Goal: Task Accomplishment & Management: Use online tool/utility

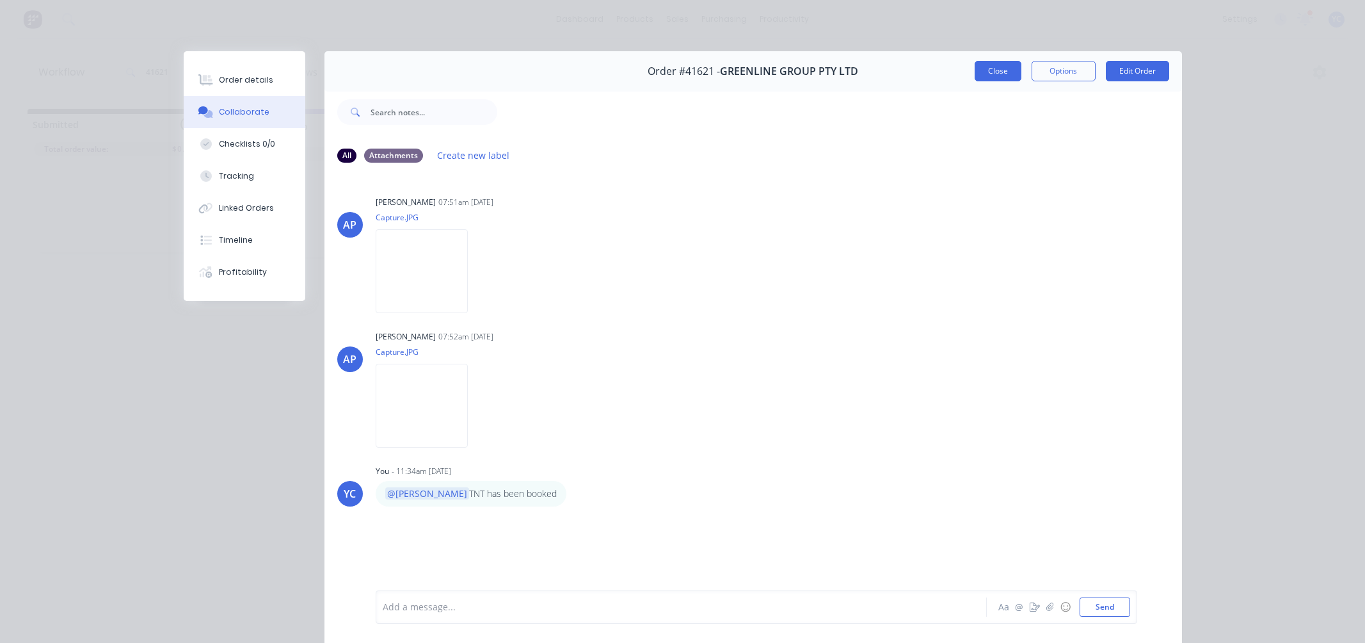
click at [967, 86] on div at bounding box center [839, 111] width 685 height 51
click at [974, 86] on div at bounding box center [839, 111] width 685 height 51
click at [987, 77] on button "Close" at bounding box center [998, 71] width 47 height 20
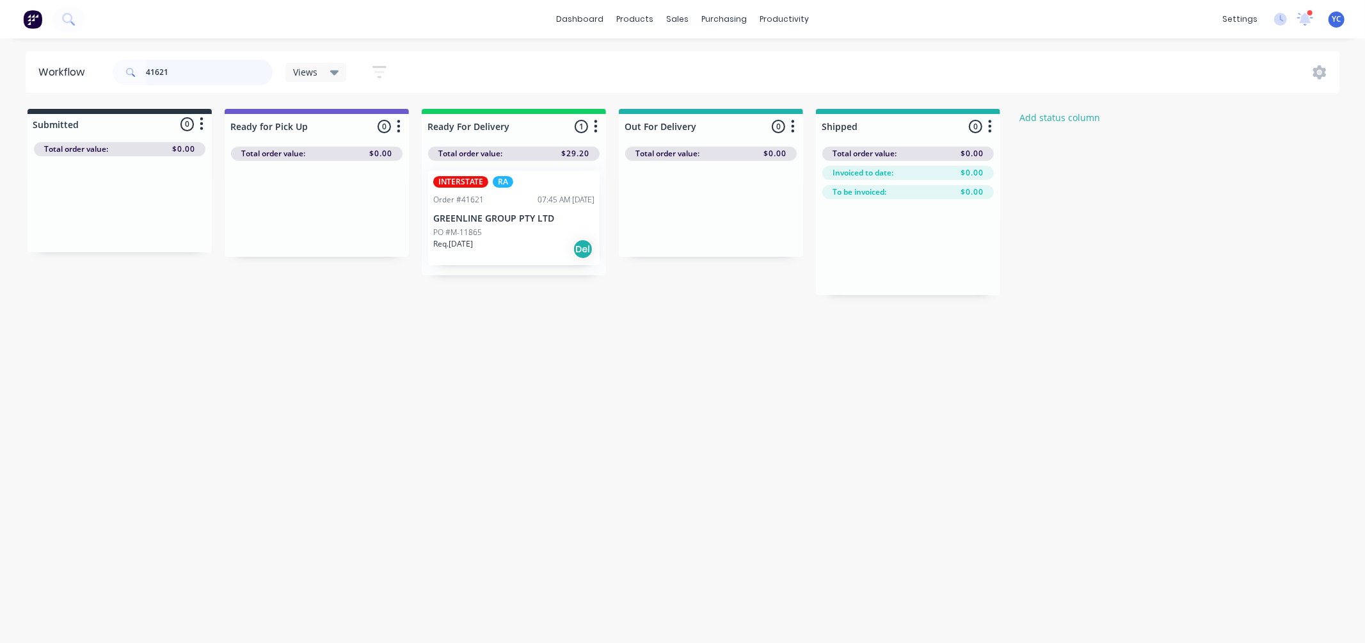
drag, startPoint x: 181, startPoint y: 70, endPoint x: -12, endPoint y: 36, distance: 196.3
click at [0, 36] on html "dashboard products sales purchasing productivity dashboard products Product Cat…" at bounding box center [682, 283] width 1365 height 566
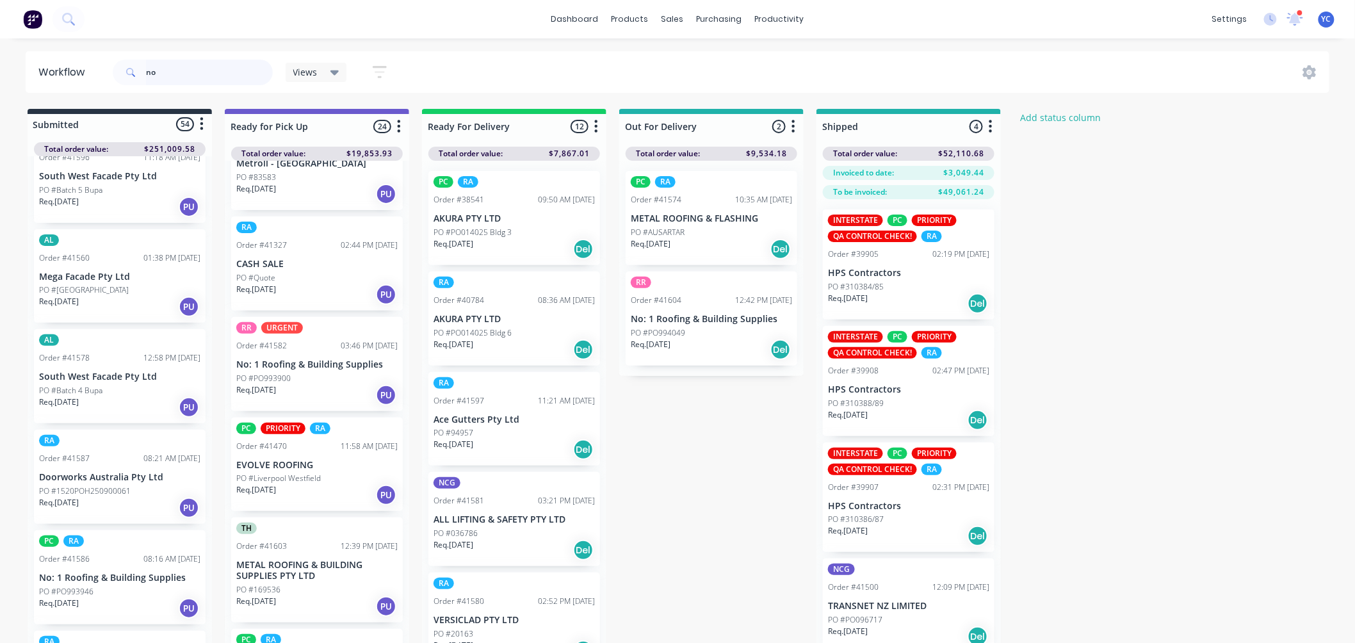
scroll to position [1280, 0]
type input "no"
click at [323, 373] on div "PO #PO993900" at bounding box center [316, 379] width 161 height 12
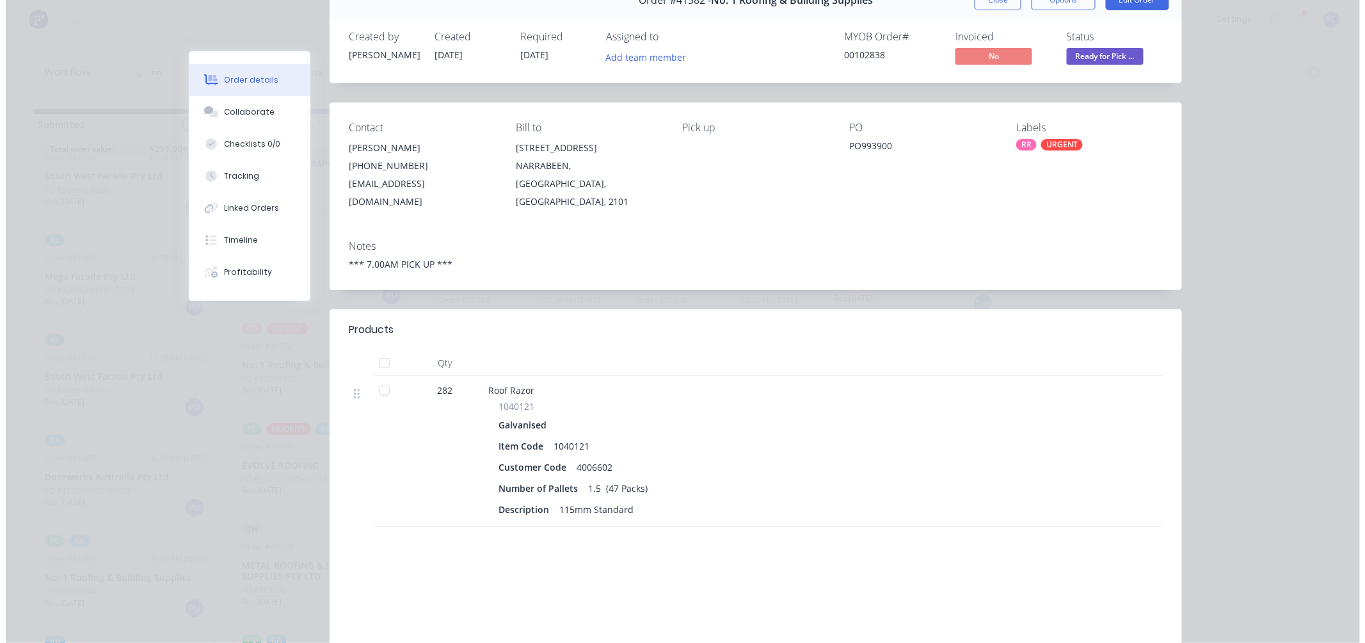
scroll to position [0, 0]
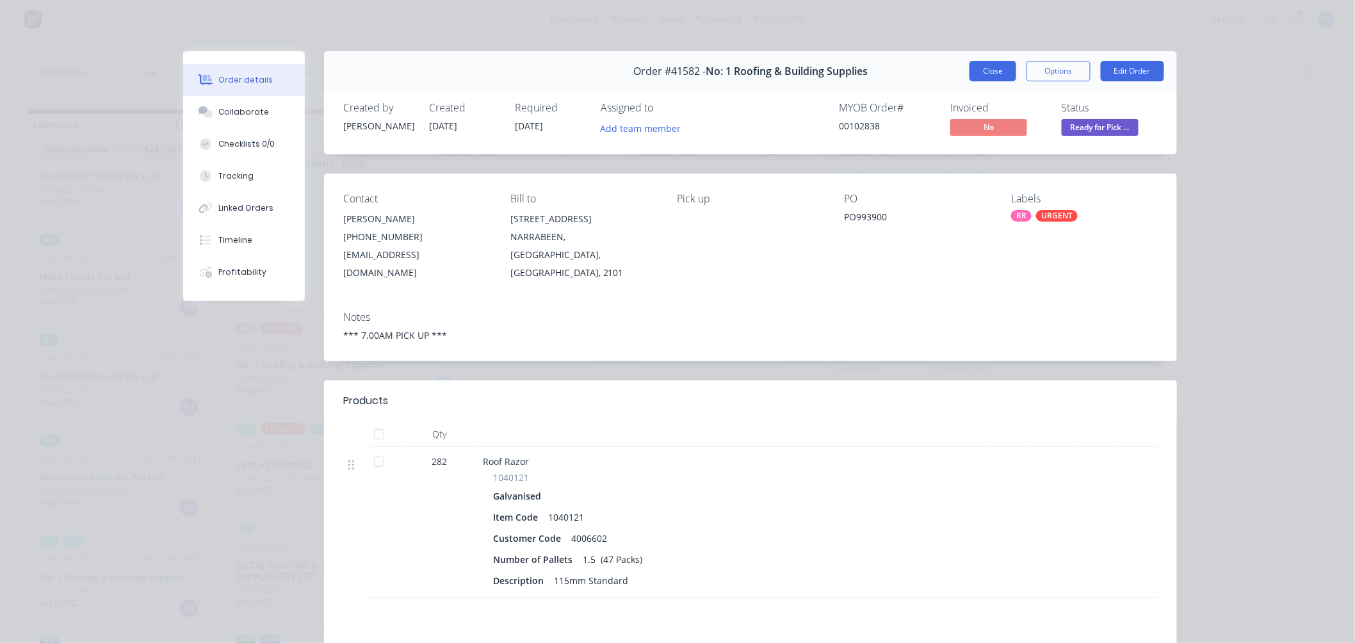
click at [969, 68] on button "Close" at bounding box center [992, 71] width 47 height 20
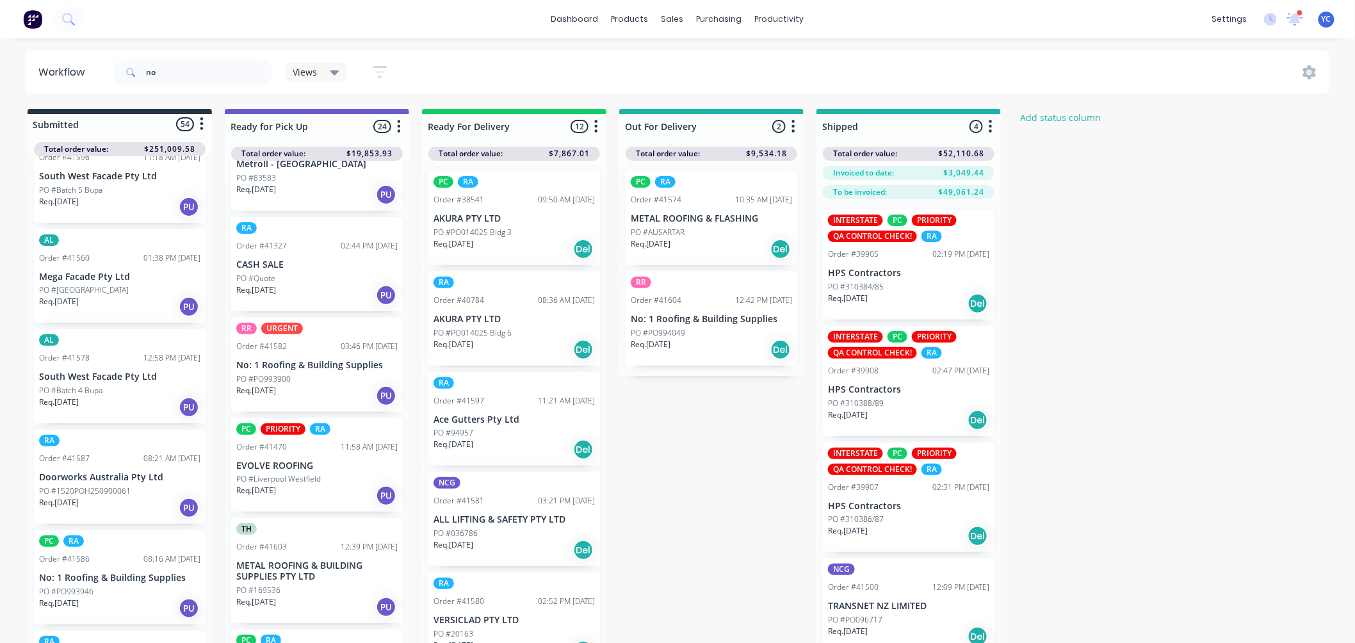
click at [686, 331] on div "PO #PO994049" at bounding box center [711, 333] width 161 height 12
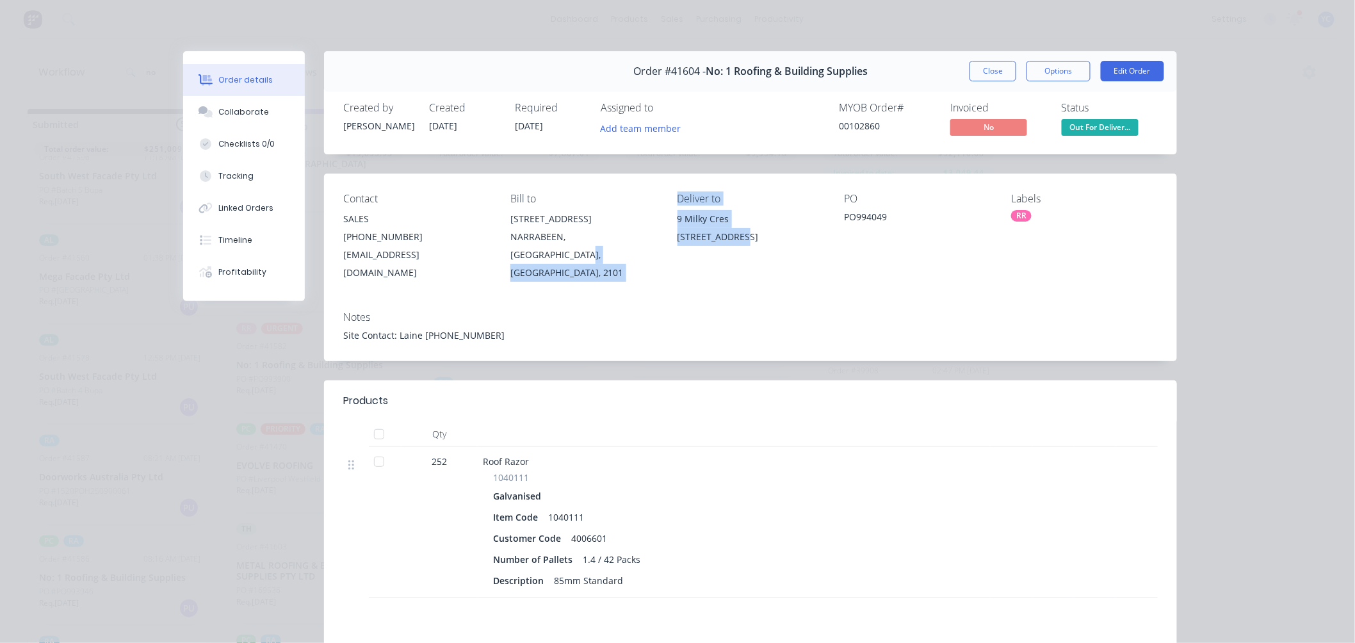
drag, startPoint x: 733, startPoint y: 243, endPoint x: 636, endPoint y: 229, distance: 98.3
click at [636, 229] on div "Contact SALES [PHONE_NUMBER] [EMAIL_ADDRESS][DOMAIN_NAME] Bill to [STREET_ADDRE…" at bounding box center [750, 236] width 853 height 127
click at [723, 239] on div "[STREET_ADDRESS]" at bounding box center [750, 237] width 147 height 18
drag, startPoint x: 669, startPoint y: 219, endPoint x: 741, endPoint y: 253, distance: 79.9
click at [741, 253] on div "Contact SALES [PHONE_NUMBER] [EMAIL_ADDRESS][DOMAIN_NAME] Bill to [STREET_ADDRE…" at bounding box center [750, 236] width 853 height 127
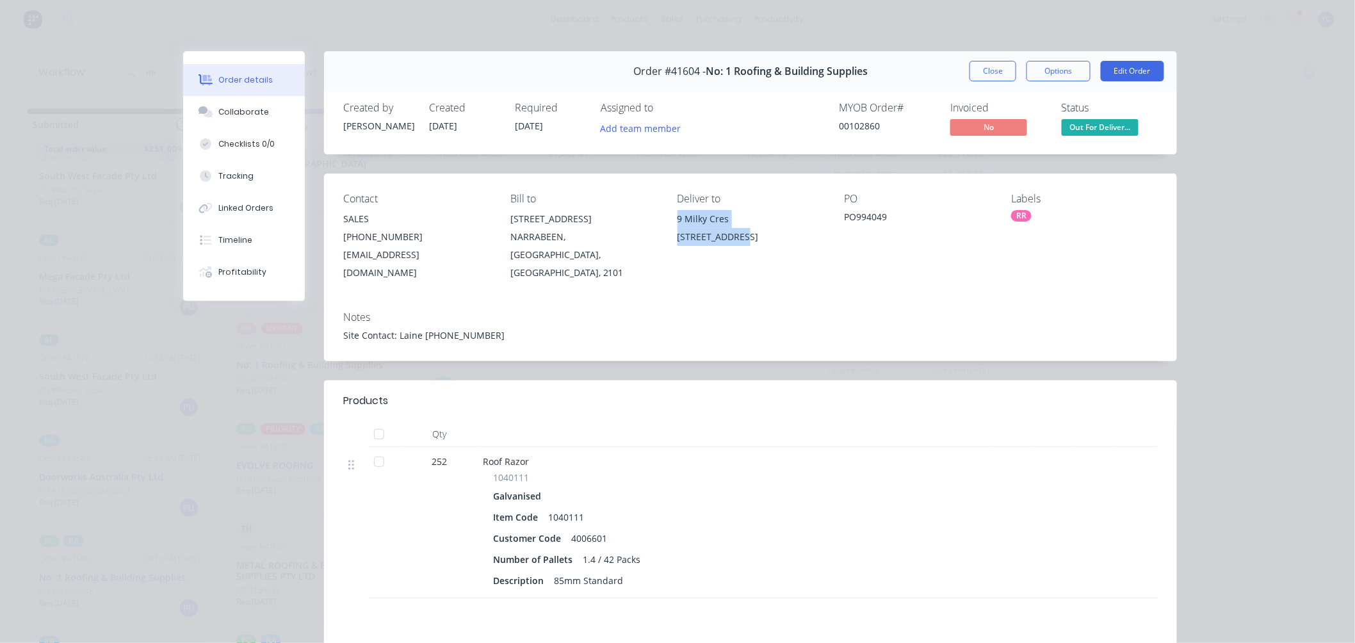
click at [694, 239] on div "[STREET_ADDRESS]" at bounding box center [750, 237] width 147 height 18
click at [668, 232] on div "Contact SALES [PHONE_NUMBER] [EMAIL_ADDRESS][DOMAIN_NAME] Bill to [STREET_ADDRE…" at bounding box center [750, 236] width 853 height 127
drag, startPoint x: 668, startPoint y: 232, endPoint x: 691, endPoint y: 234, distance: 23.1
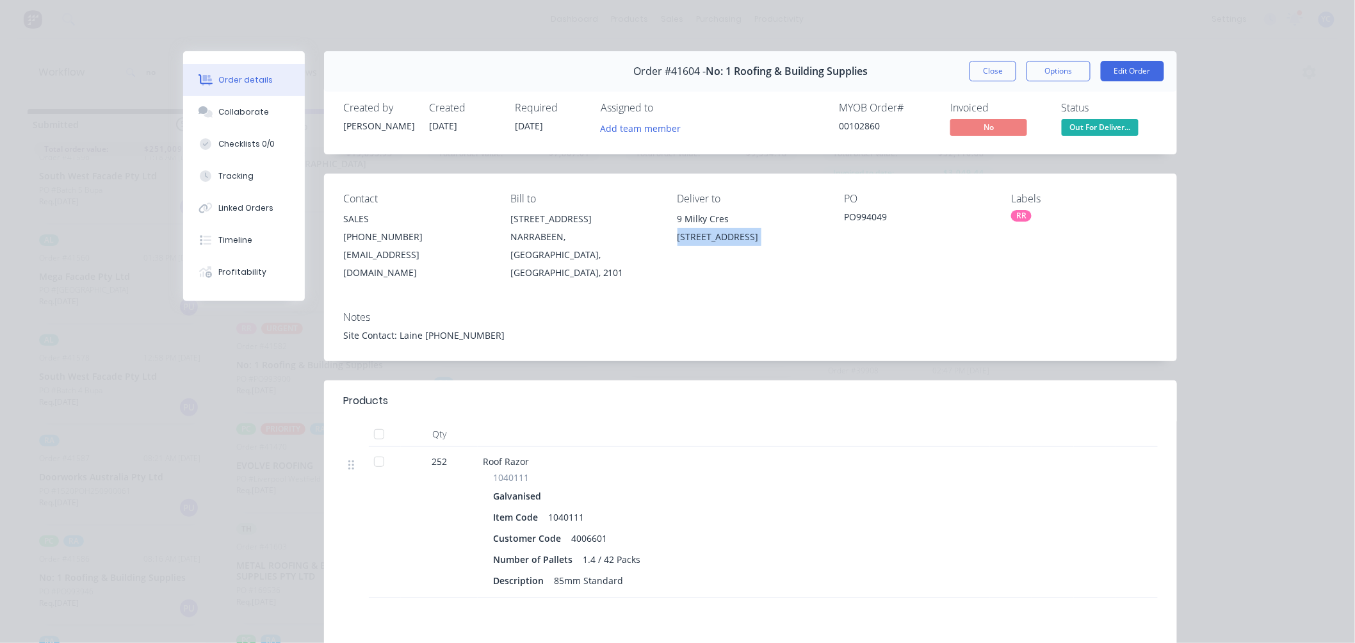
click at [691, 234] on div "Contact SALES [PHONE_NUMBER] [EMAIL_ADDRESS][DOMAIN_NAME] Bill to [STREET_ADDRE…" at bounding box center [750, 236] width 853 height 127
click at [728, 239] on div "[STREET_ADDRESS]" at bounding box center [750, 237] width 147 height 18
drag, startPoint x: 734, startPoint y: 237, endPoint x: 673, endPoint y: 234, distance: 60.2
click at [677, 234] on div "[STREET_ADDRESS]" at bounding box center [750, 237] width 147 height 18
drag, startPoint x: 881, startPoint y: 126, endPoint x: 785, endPoint y: 133, distance: 95.6
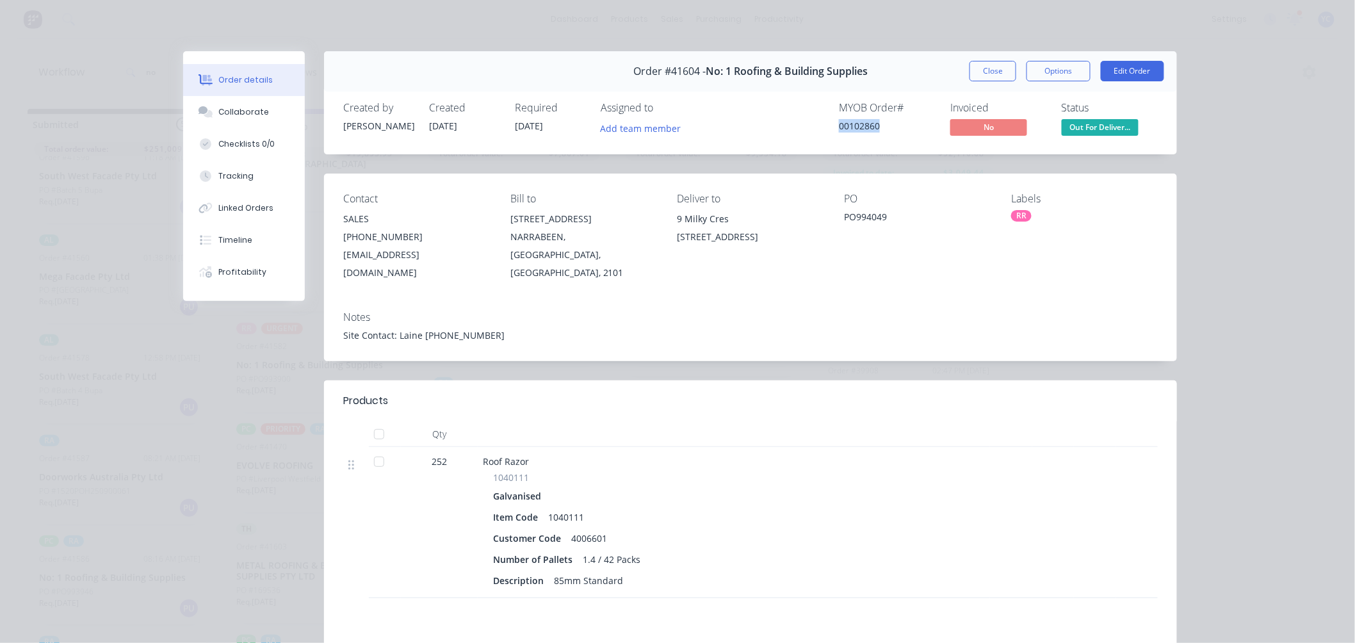
click at [785, 133] on div "MYOB Order # 00102860 Invoiced No Status Out For Deliver..." at bounding box center [943, 120] width 429 height 37
click at [1002, 75] on button "Close" at bounding box center [992, 71] width 47 height 20
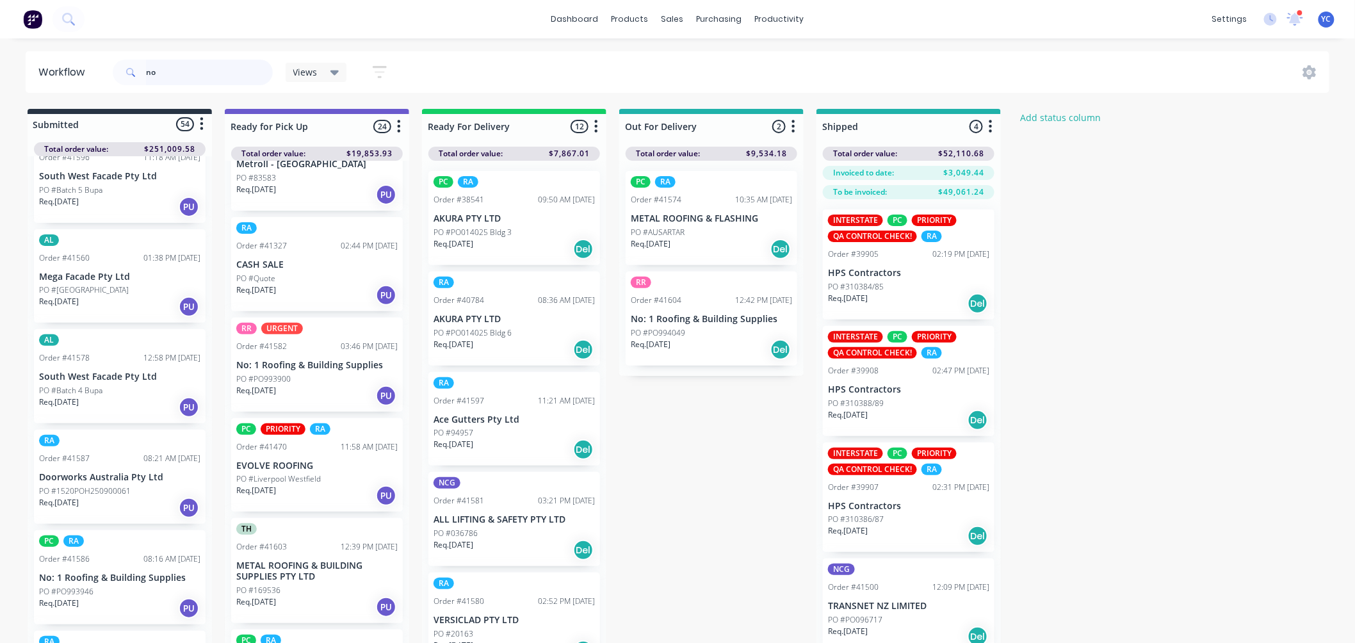
click at [234, 74] on input "no" at bounding box center [209, 73] width 127 height 26
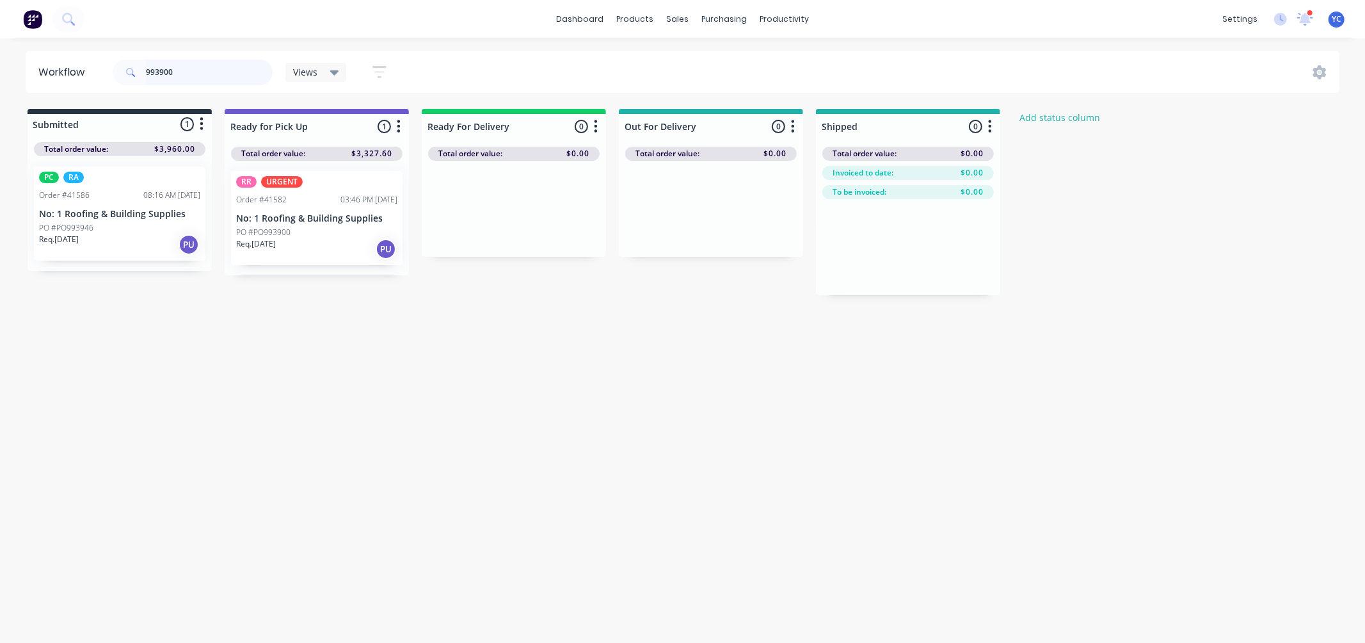
type input "993900"
click at [332, 241] on div "Req. [DATE] PU" at bounding box center [316, 249] width 161 height 22
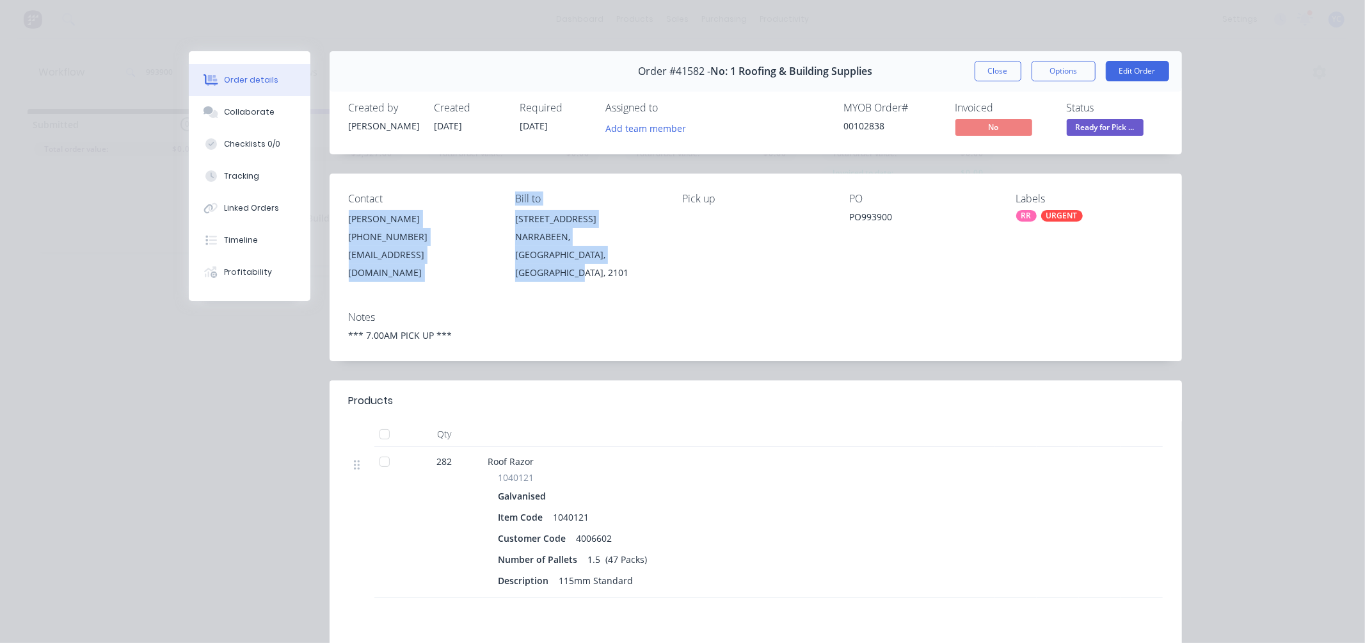
drag, startPoint x: 612, startPoint y: 254, endPoint x: 495, endPoint y: 205, distance: 126.3
click at [495, 205] on div "Contact [PERSON_NAME] [PHONE_NUMBER] [EMAIL_ADDRESS][DOMAIN_NAME] Bill to [STRE…" at bounding box center [756, 236] width 853 height 127
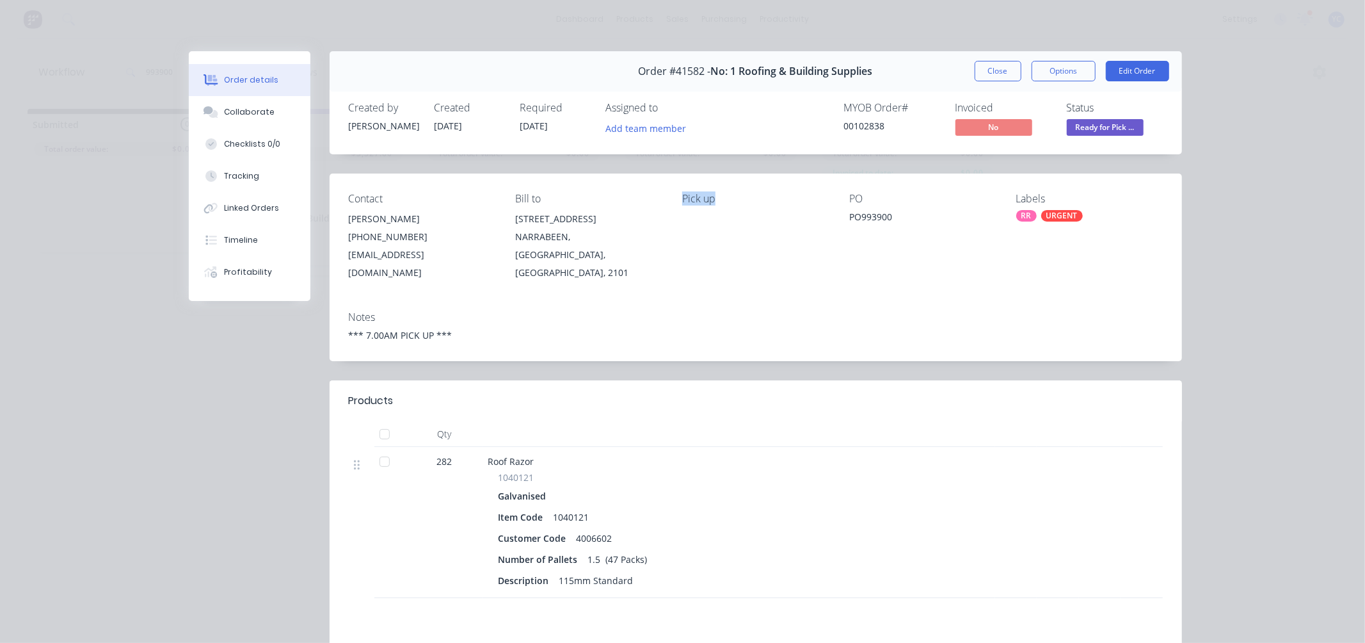
drag, startPoint x: 675, startPoint y: 197, endPoint x: 732, endPoint y: 195, distance: 57.0
click at [732, 195] on div "Contact [PERSON_NAME] [PHONE_NUMBER] [EMAIL_ADDRESS][DOMAIN_NAME] Bill to [STRE…" at bounding box center [756, 236] width 853 height 127
drag, startPoint x: 471, startPoint y: 323, endPoint x: 316, endPoint y: 331, distance: 155.8
click at [316, 331] on div "Order #41582 - No: 1 Roofing & Building Supplies Close Options Edit Order Creat…" at bounding box center [686, 438] width 994 height 775
click at [997, 69] on button "Close" at bounding box center [998, 71] width 47 height 20
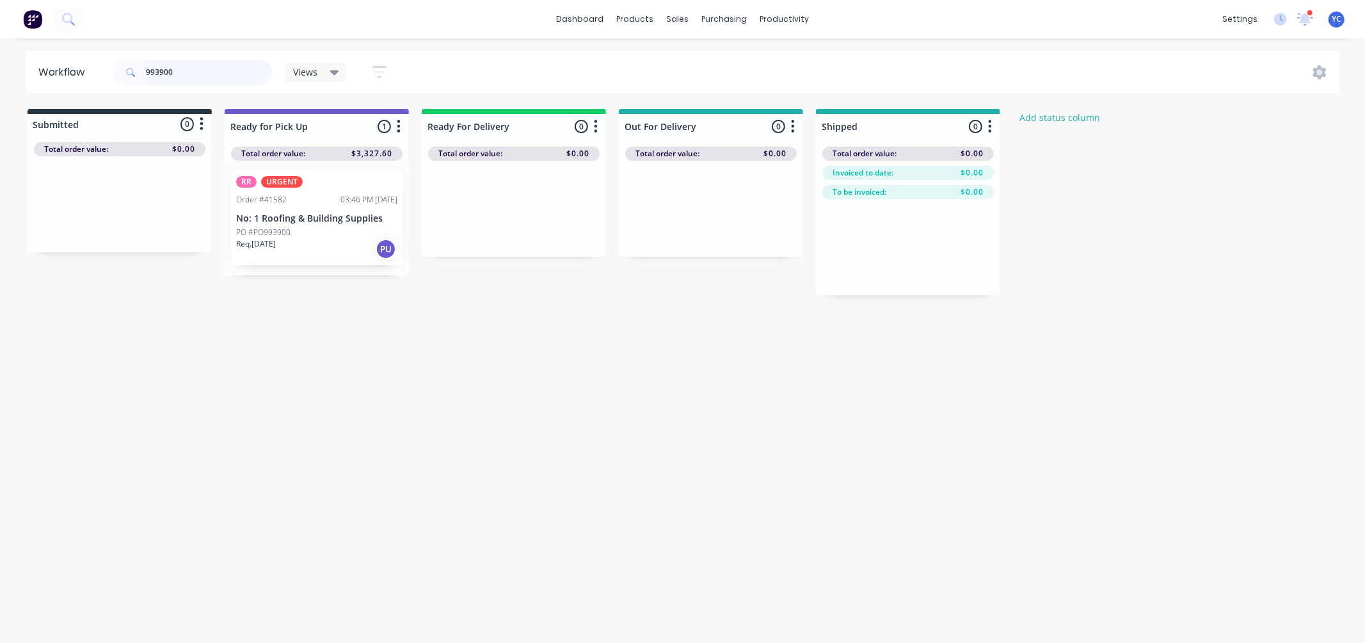
click at [181, 79] on input "993900" at bounding box center [209, 73] width 127 height 26
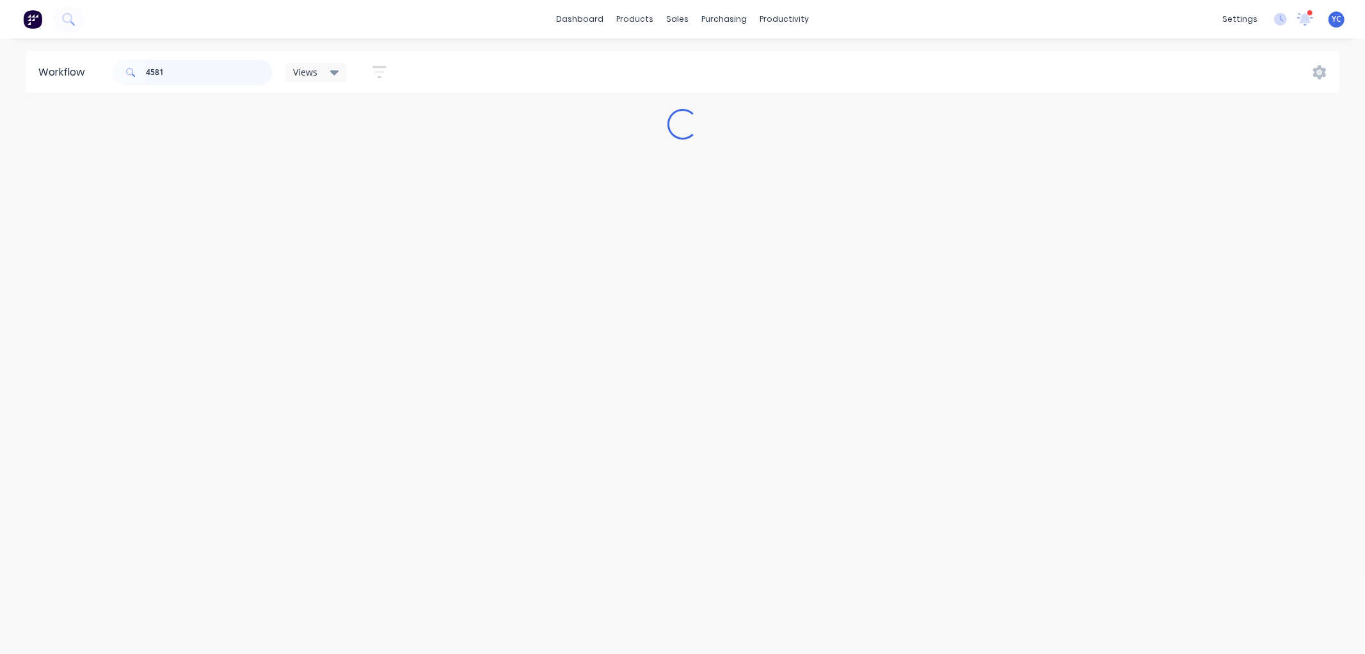
type input "4581"
click at [182, 75] on input "4581" at bounding box center [209, 73] width 127 height 26
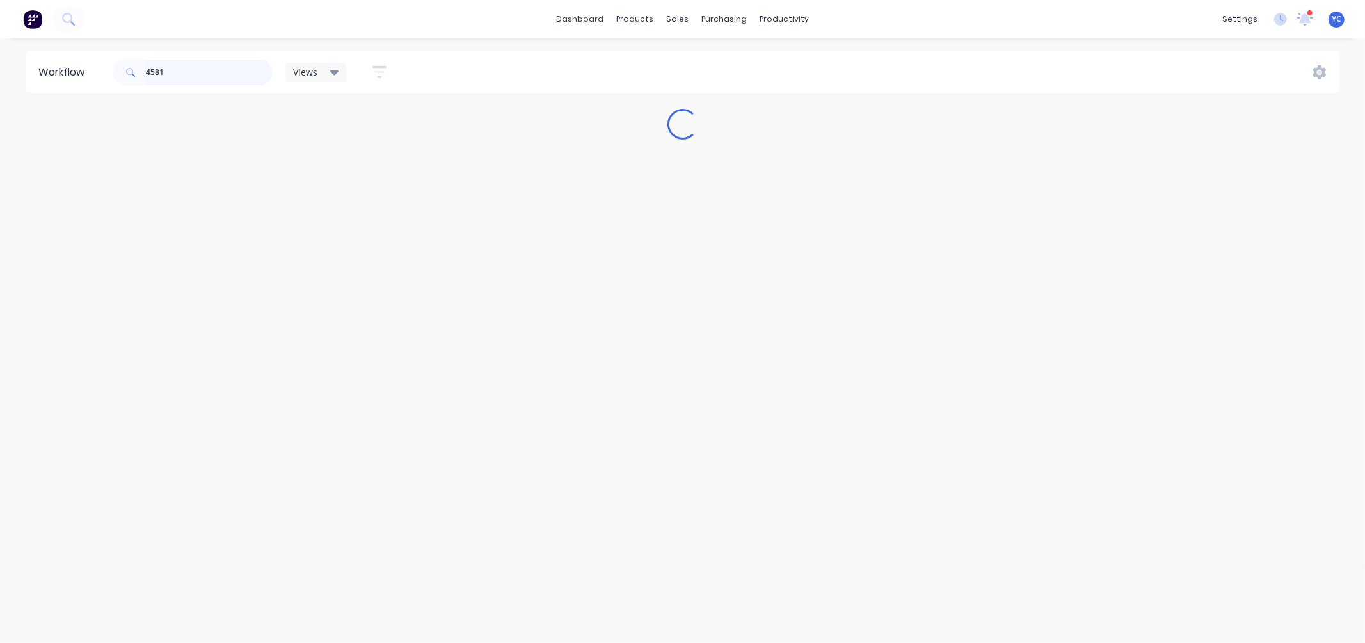
click at [182, 75] on input "4581" at bounding box center [209, 73] width 127 height 26
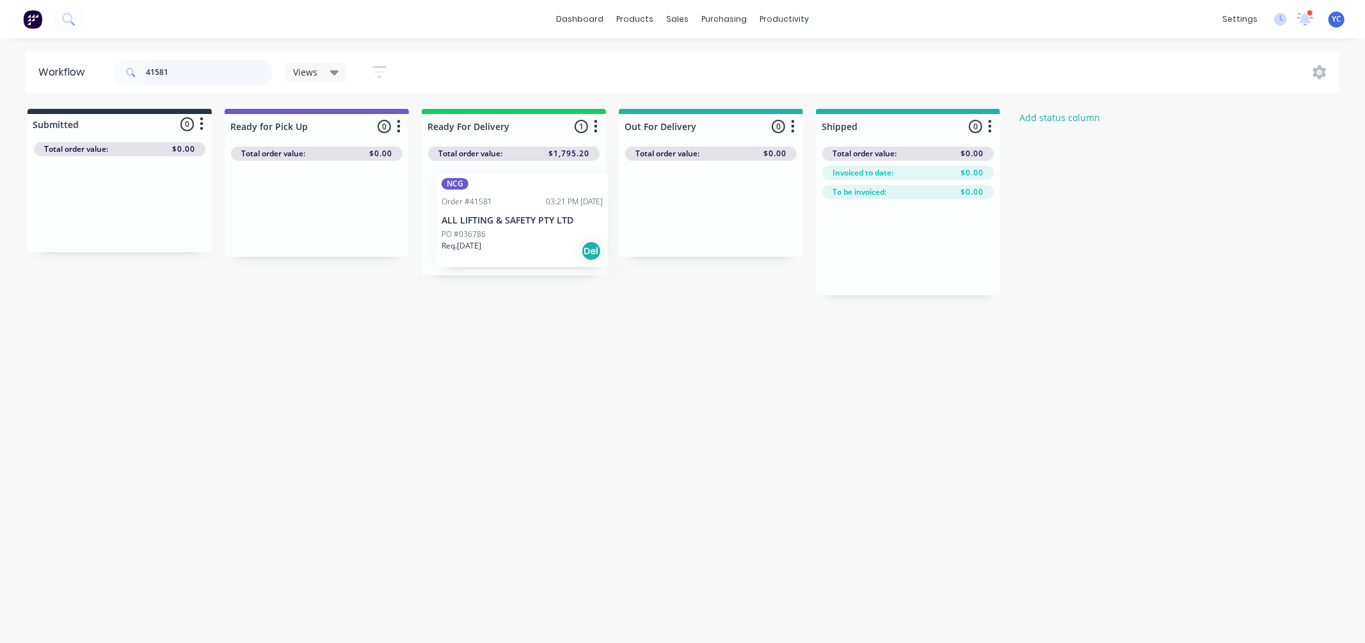
drag, startPoint x: 481, startPoint y: 220, endPoint x: 497, endPoint y: 222, distance: 15.6
click at [497, 222] on div "NCG Order #41581 03:21 PM [DATE] ALL LIFTING & SAFETY PTY LTD PO #036786 Req. […" at bounding box center [514, 218] width 184 height 115
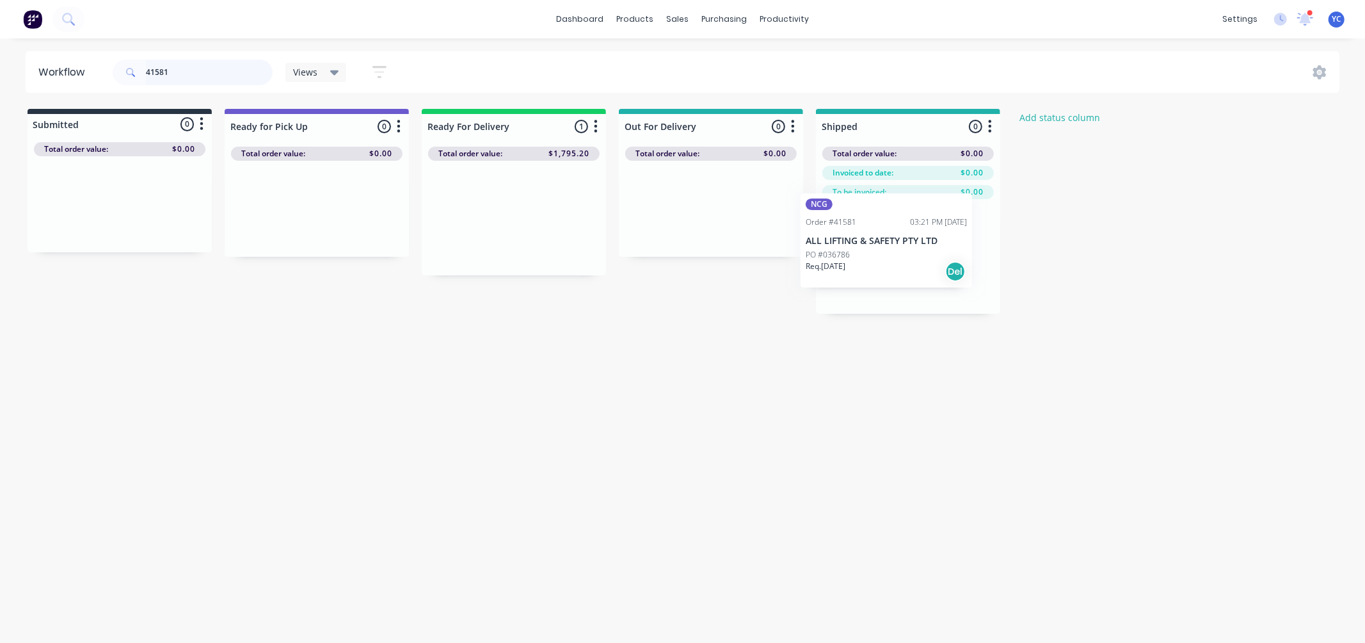
drag, startPoint x: 494, startPoint y: 223, endPoint x: 876, endPoint y: 245, distance: 382.8
click at [876, 245] on div "Submitted 0 Status colour #273444 hex #273444 Save Cancel Summaries Total order…" at bounding box center [686, 211] width 1392 height 205
click at [182, 74] on input "41581" at bounding box center [209, 73] width 127 height 26
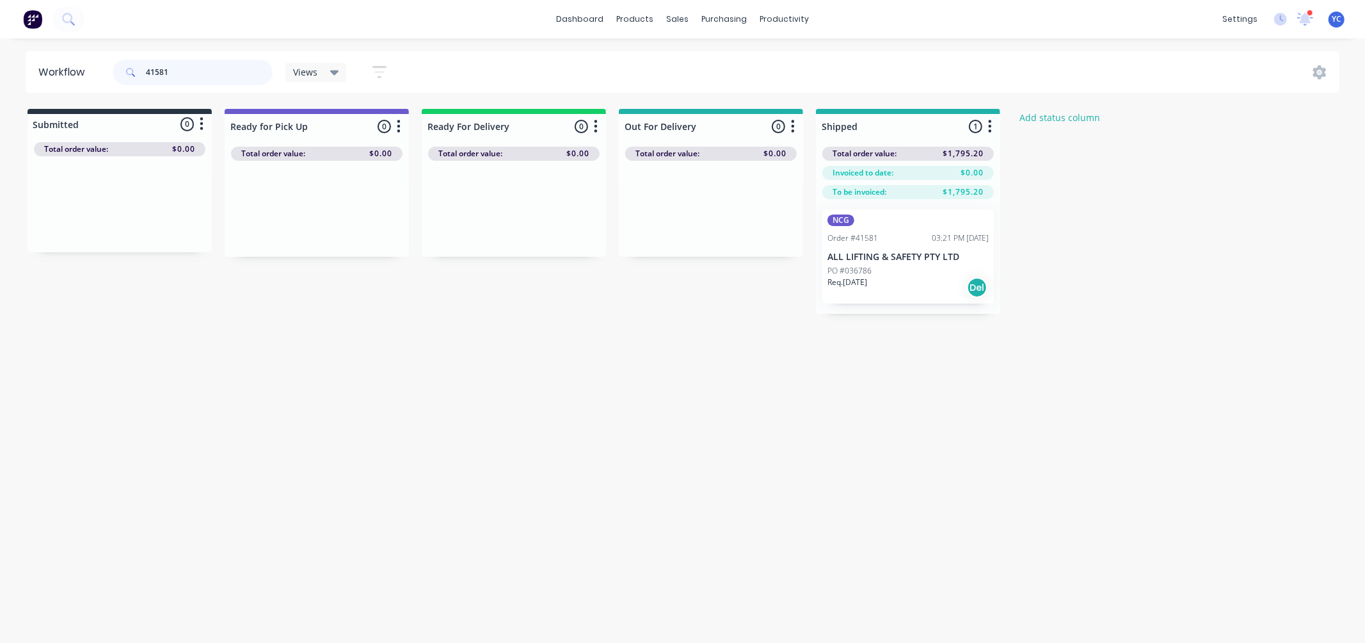
click at [182, 74] on input "41581" at bounding box center [209, 73] width 127 height 26
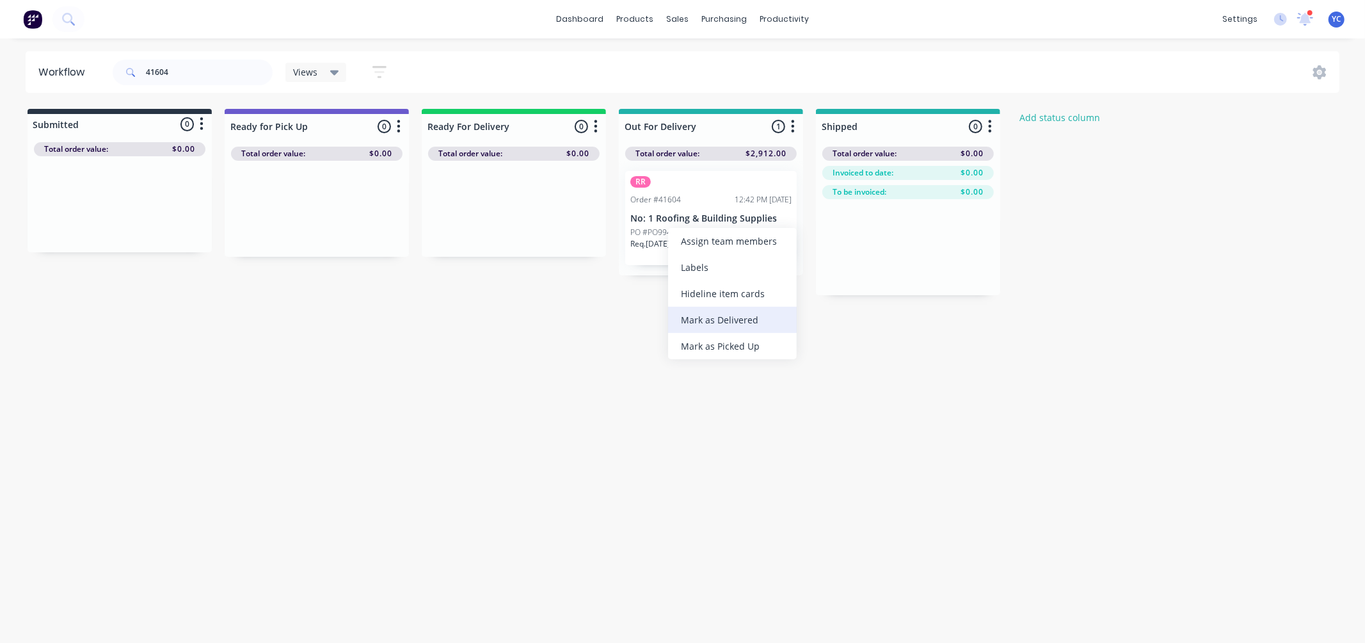
click at [727, 317] on div "Mark as Delivered" at bounding box center [732, 320] width 129 height 26
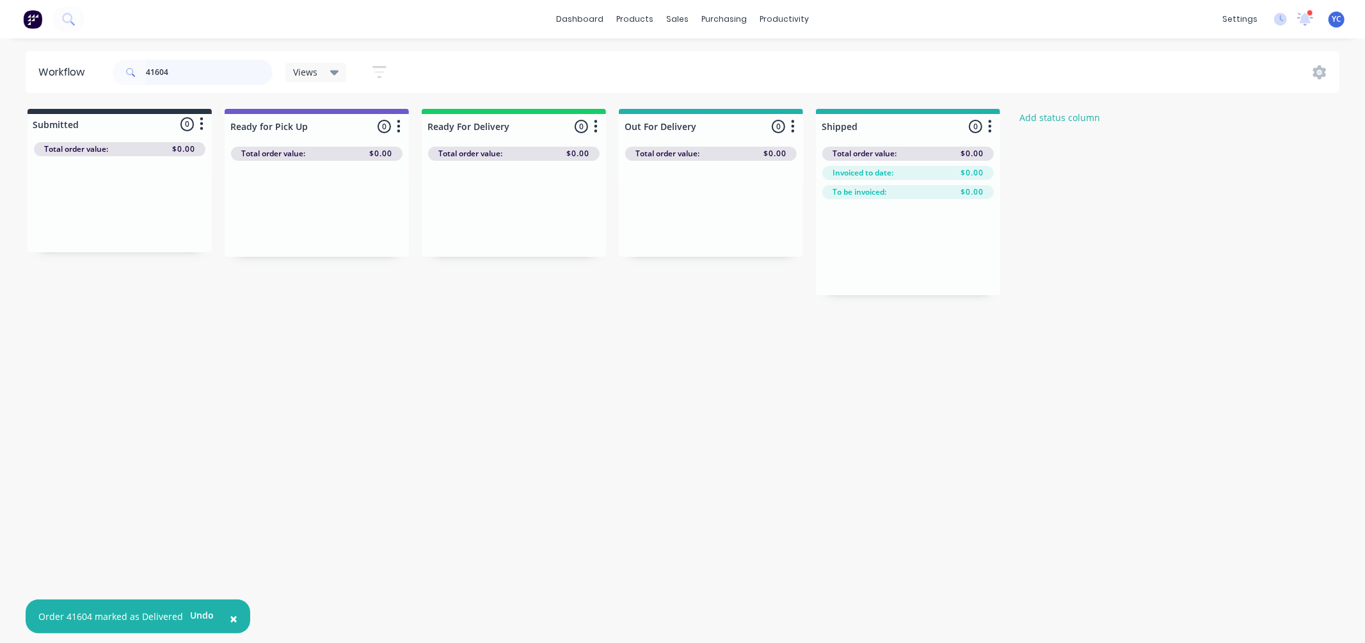
click at [238, 71] on input "41604" at bounding box center [209, 73] width 127 height 26
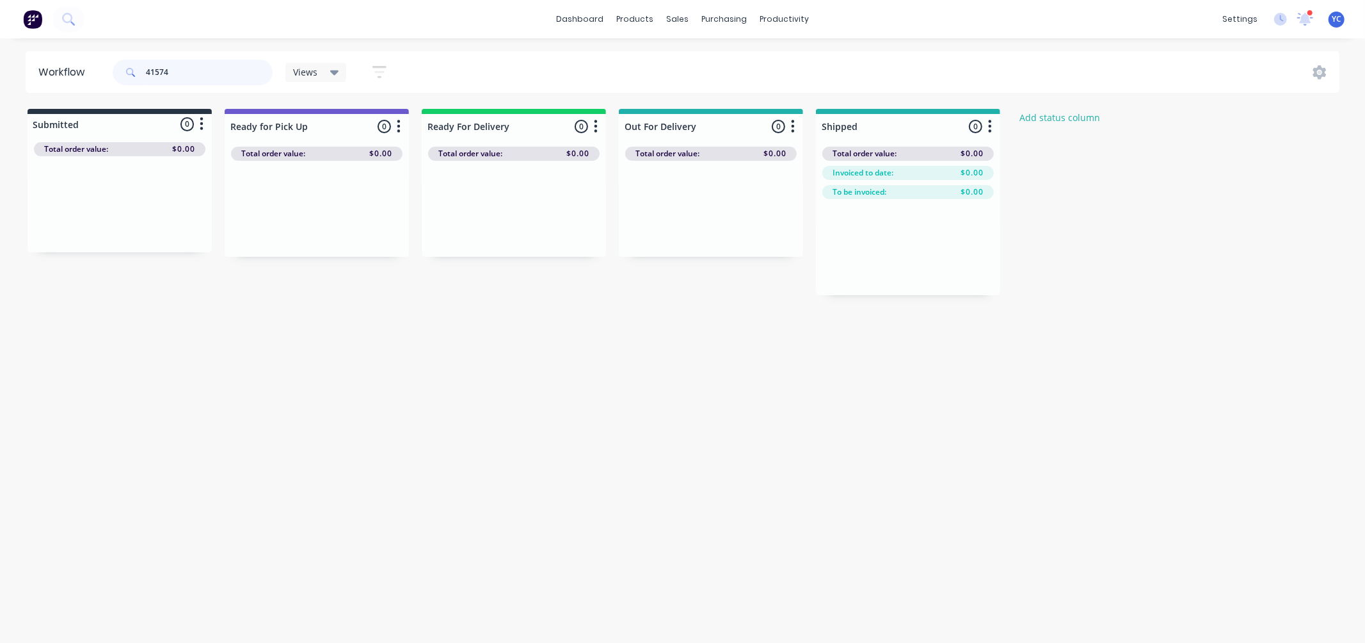
type input "41574"
click at [725, 305] on div "Mark as Delivered" at bounding box center [728, 318] width 129 height 26
click at [213, 77] on input "41574" at bounding box center [209, 73] width 127 height 26
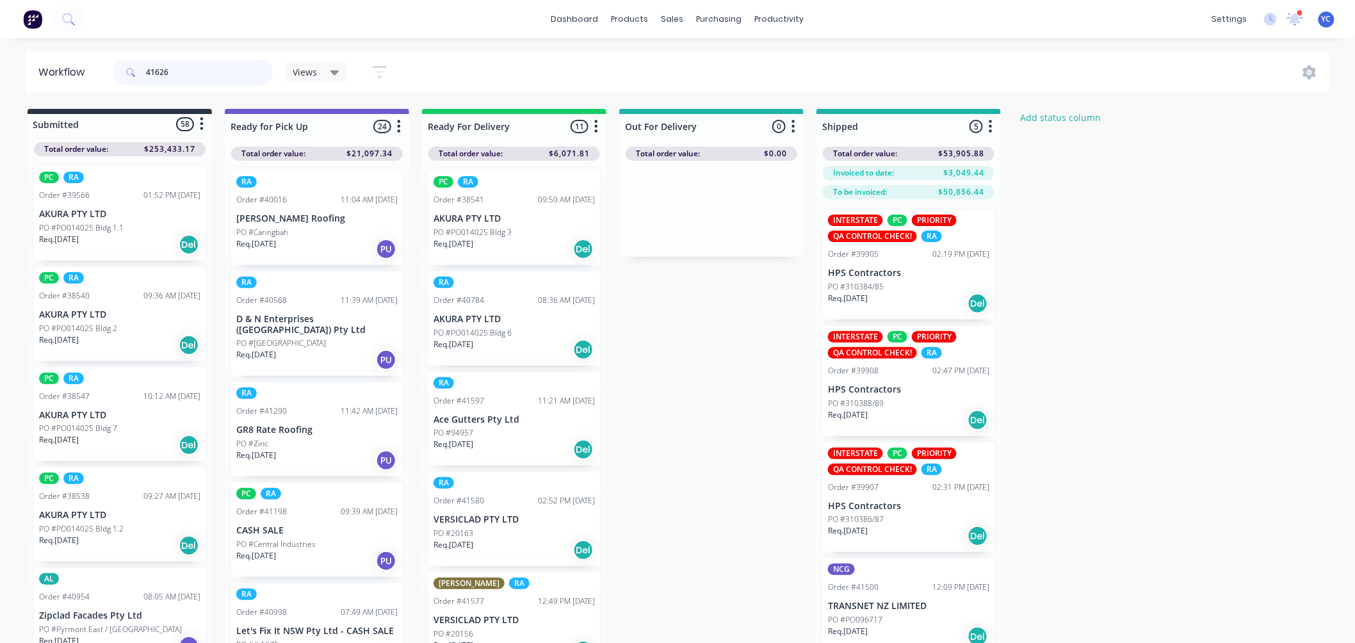
type input "41626"
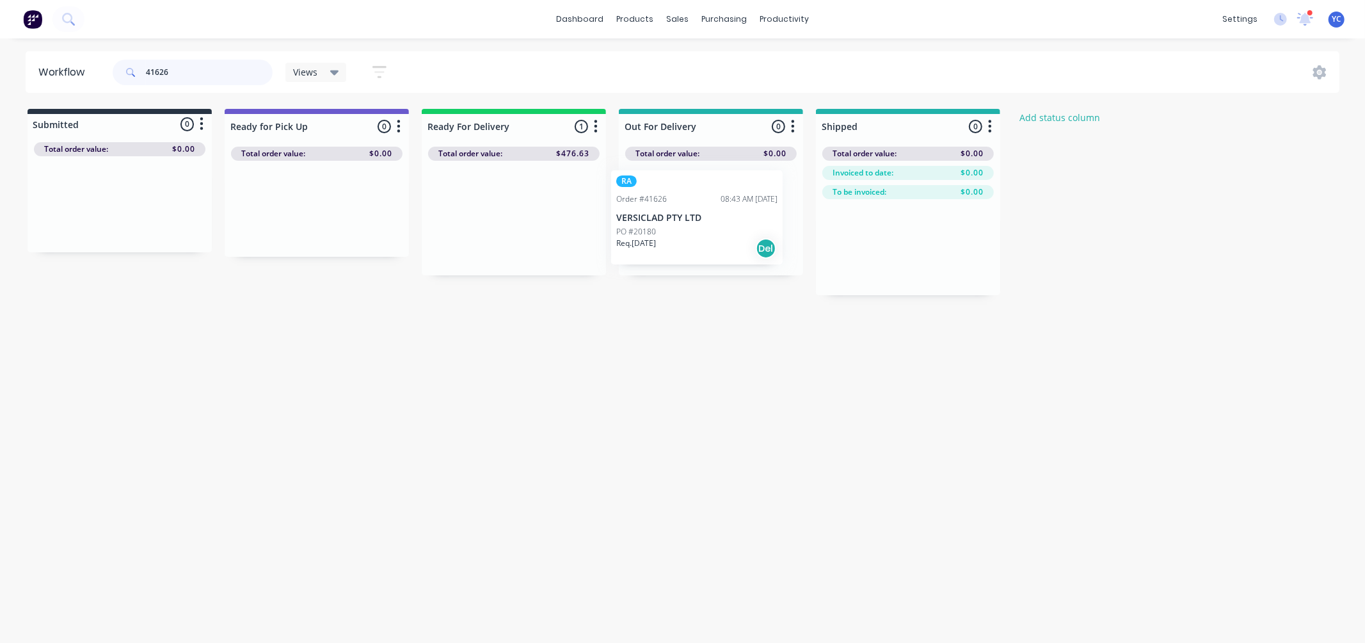
drag, startPoint x: 476, startPoint y: 226, endPoint x: 662, endPoint y: 225, distance: 186.3
click at [662, 225] on div "Submitted 0 Status colour #273444 hex #273444 Save Cancel Summaries Total order…" at bounding box center [686, 202] width 1392 height 186
click at [205, 68] on input "41626" at bounding box center [209, 73] width 127 height 26
drag, startPoint x: 465, startPoint y: 222, endPoint x: 661, endPoint y: 225, distance: 196.6
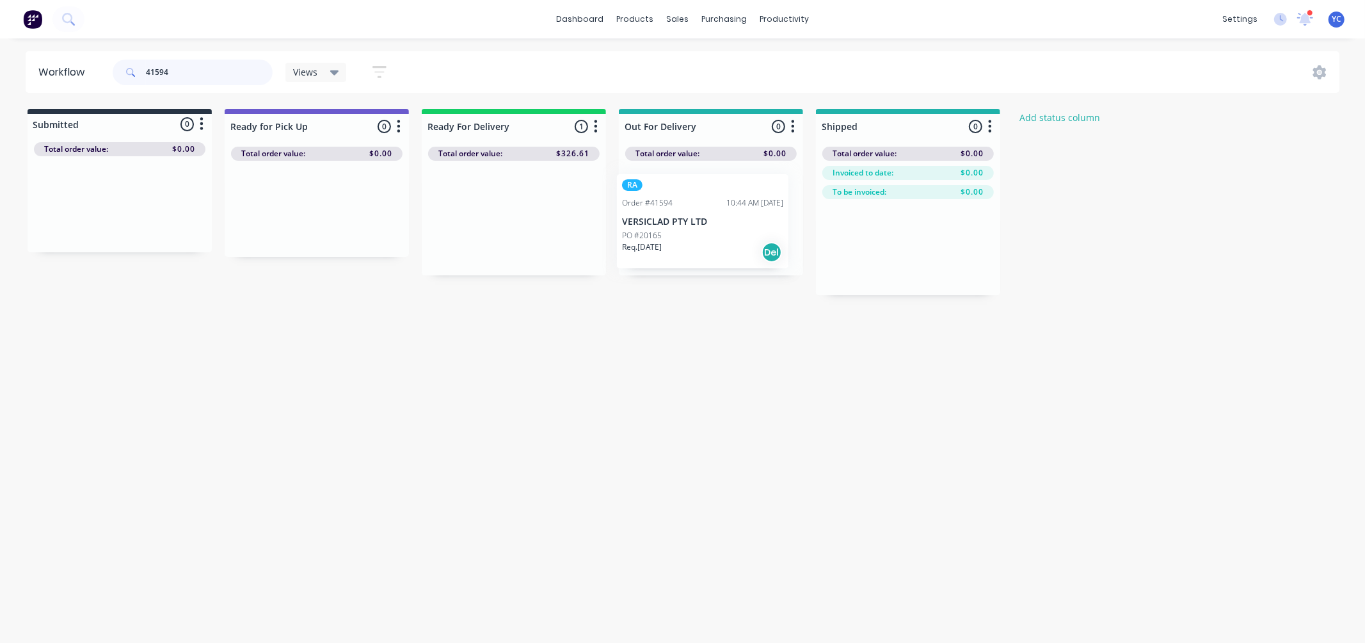
click at [661, 225] on div "Submitted 0 Status colour #273444 hex #273444 Save Cancel Summaries Total order…" at bounding box center [686, 202] width 1392 height 186
click at [239, 73] on input "41594" at bounding box center [209, 73] width 127 height 26
drag, startPoint x: 624, startPoint y: 228, endPoint x: 693, endPoint y: 230, distance: 69.2
click at [693, 230] on div "Submitted 0 Status colour #273444 hex #273444 Save Cancel Summaries Total order…" at bounding box center [686, 202] width 1392 height 186
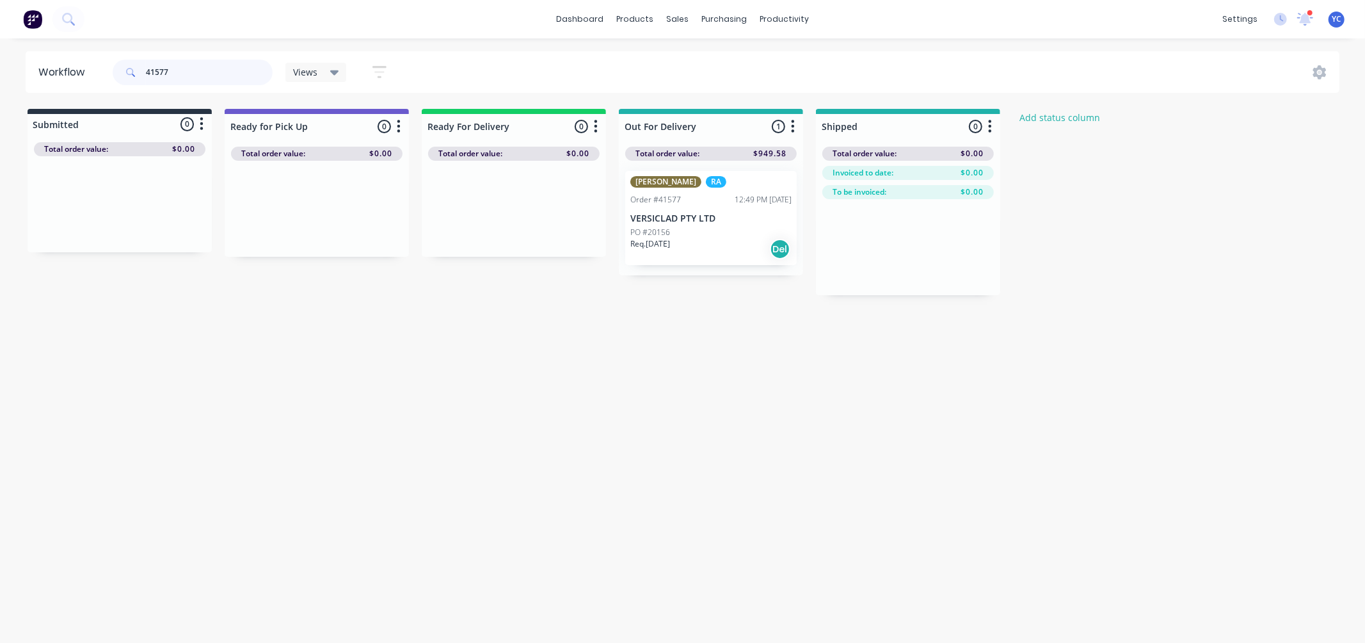
click at [220, 81] on input "41577" at bounding box center [209, 73] width 127 height 26
drag, startPoint x: 497, startPoint y: 218, endPoint x: 697, endPoint y: 222, distance: 199.1
click at [697, 222] on div "Submitted 0 Status colour #273444 hex #273444 Save Cancel Summaries Total order…" at bounding box center [686, 202] width 1392 height 186
click at [184, 77] on input "41614" at bounding box center [209, 73] width 127 height 26
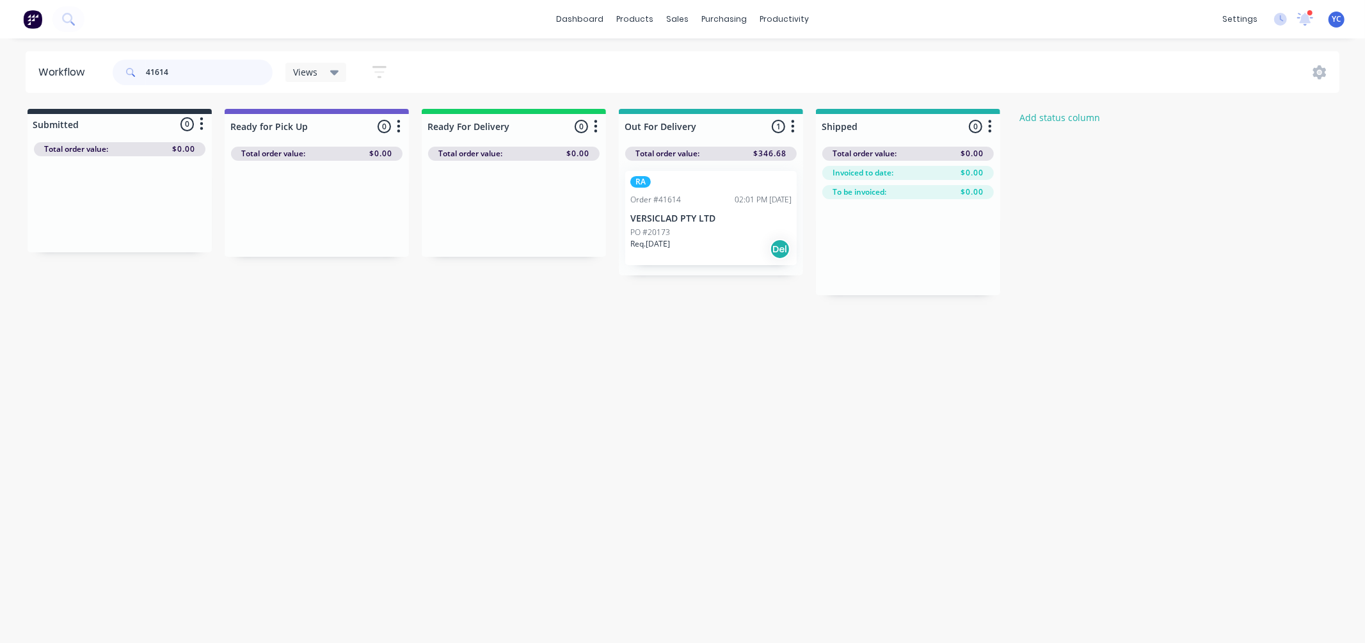
click at [184, 77] on input "41614" at bounding box center [209, 73] width 127 height 26
drag, startPoint x: 479, startPoint y: 225, endPoint x: 668, endPoint y: 214, distance: 189.8
click at [668, 214] on div "Submitted 0 Status colour #273444 hex #273444 Save Cancel Summaries Total order…" at bounding box center [686, 202] width 1392 height 186
click at [219, 73] on input "41580" at bounding box center [209, 73] width 127 height 26
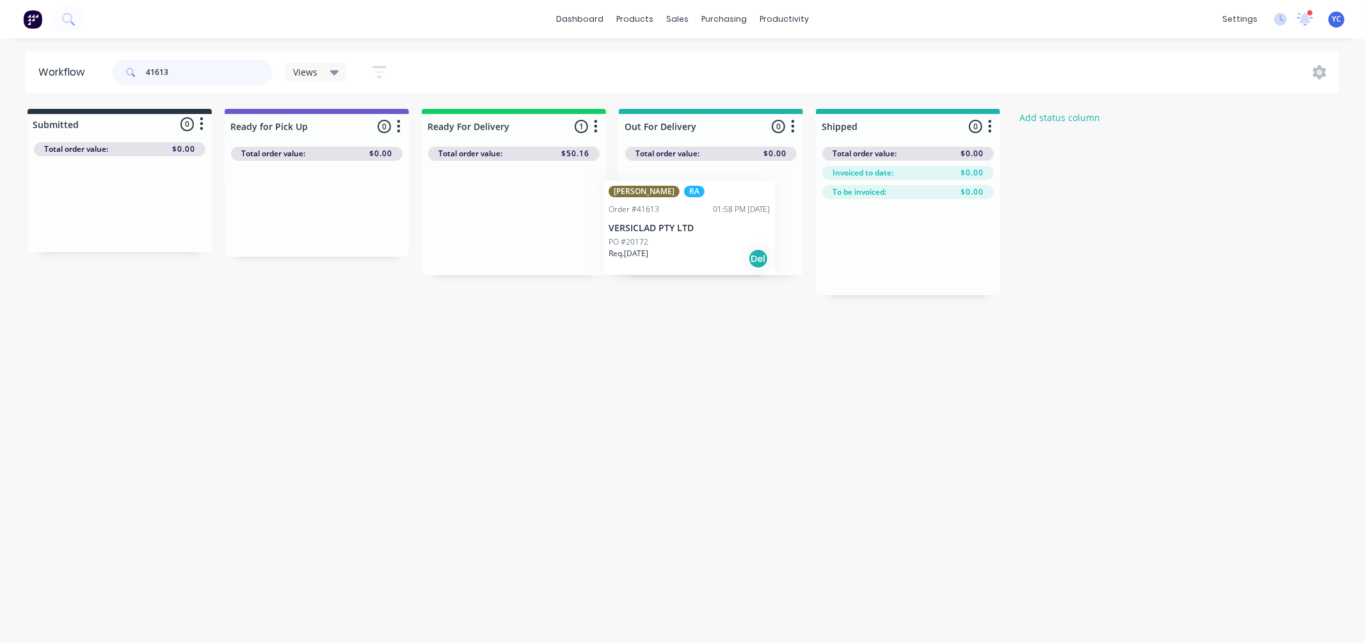
drag, startPoint x: 675, startPoint y: 191, endPoint x: 852, endPoint y: 200, distance: 177.6
click at [852, 200] on div "Submitted 0 Status colour #273444 hex #273444 Save Cancel Summaries Total order…" at bounding box center [686, 202] width 1392 height 186
click at [213, 65] on input "41613" at bounding box center [209, 73] width 127 height 26
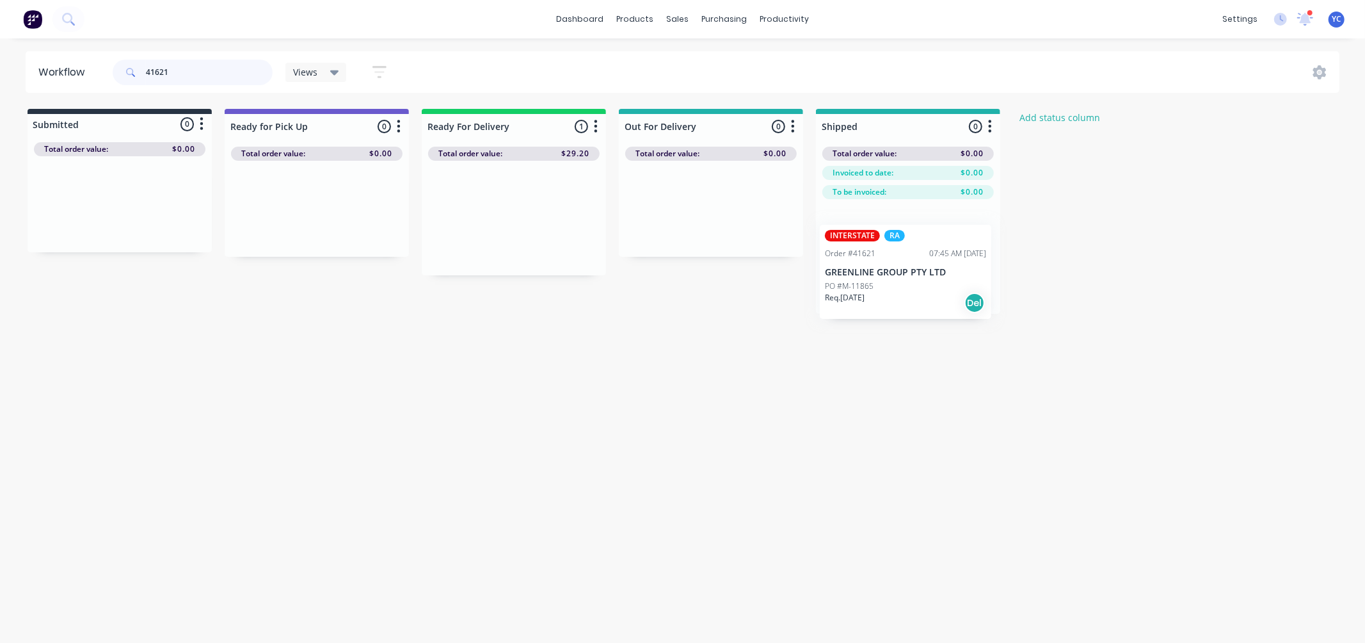
drag, startPoint x: 500, startPoint y: 228, endPoint x: 909, endPoint y: 280, distance: 412.3
click at [909, 280] on div "Submitted 0 Status colour #273444 hex #273444 Save Cancel Summaries Total order…" at bounding box center [686, 211] width 1392 height 205
click at [216, 67] on input "41621" at bounding box center [209, 73] width 127 height 26
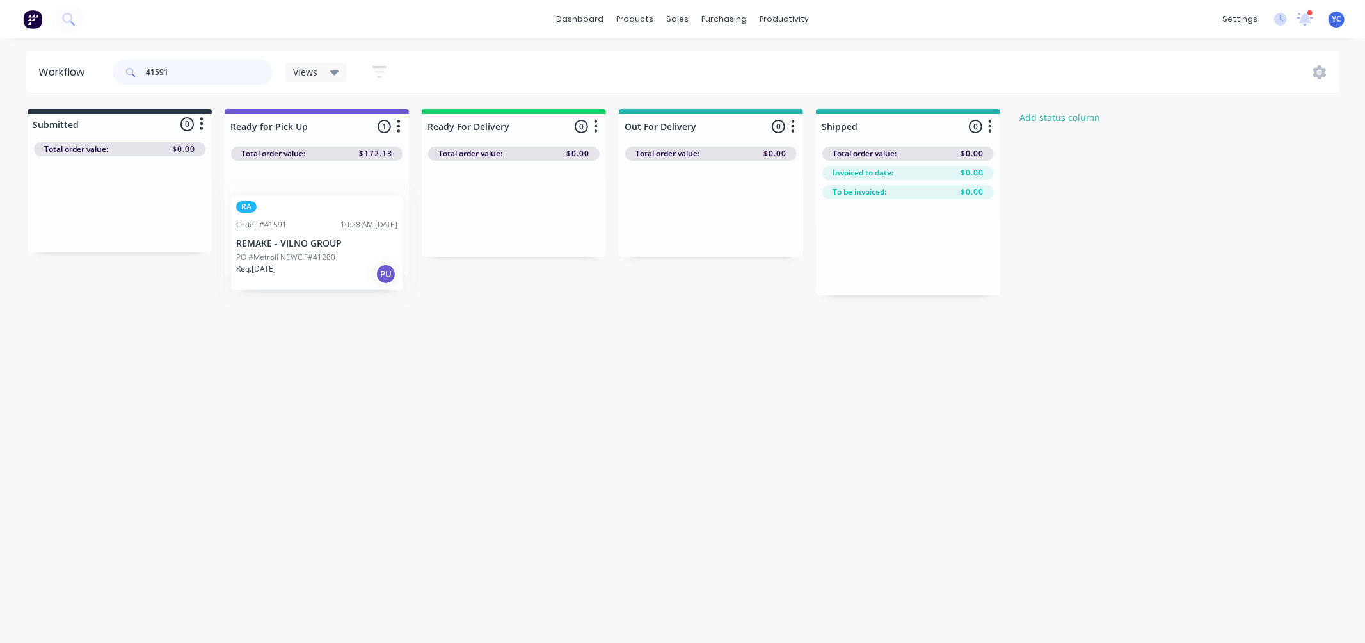
drag, startPoint x: 323, startPoint y: 231, endPoint x: 319, endPoint y: 257, distance: 25.9
click at [319, 257] on div "RA Order #41591 10:28 AM [DATE] REMAKE - VILNO GROUP PO #Metroll NEWC F#41280 R…" at bounding box center [317, 218] width 184 height 115
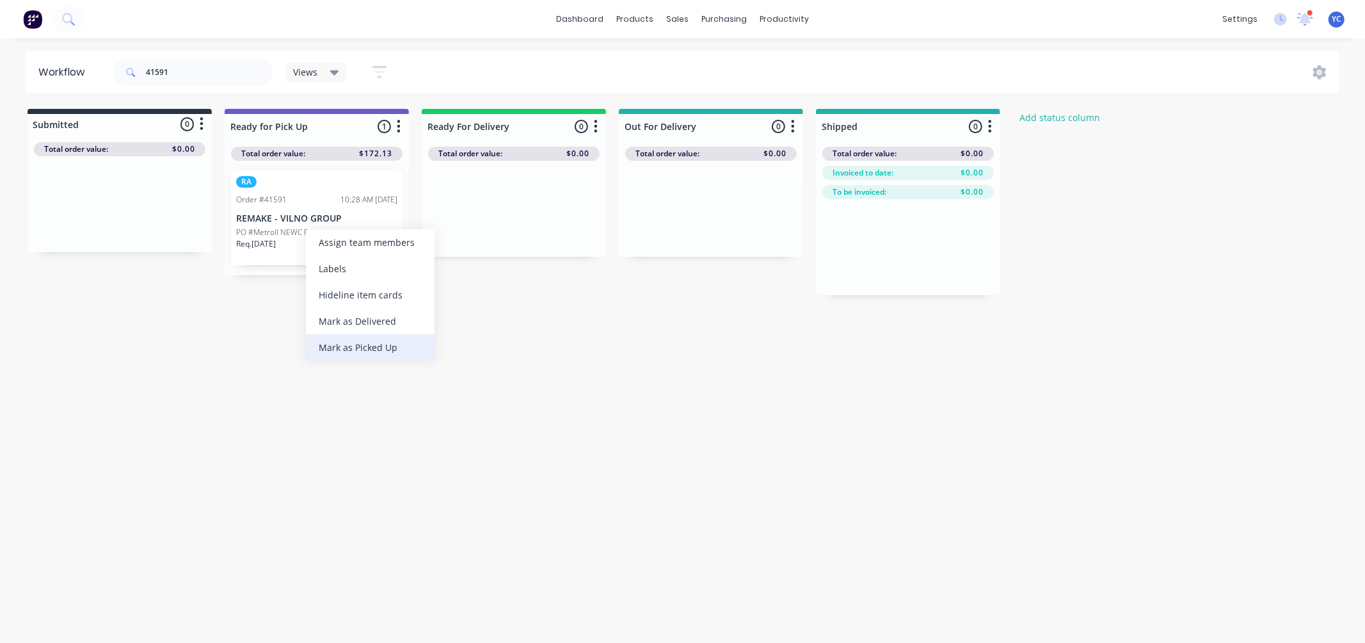
click at [378, 344] on div "Mark as Picked Up" at bounding box center [370, 347] width 129 height 26
click at [222, 79] on input "41591" at bounding box center [209, 73] width 127 height 26
type input "41587"
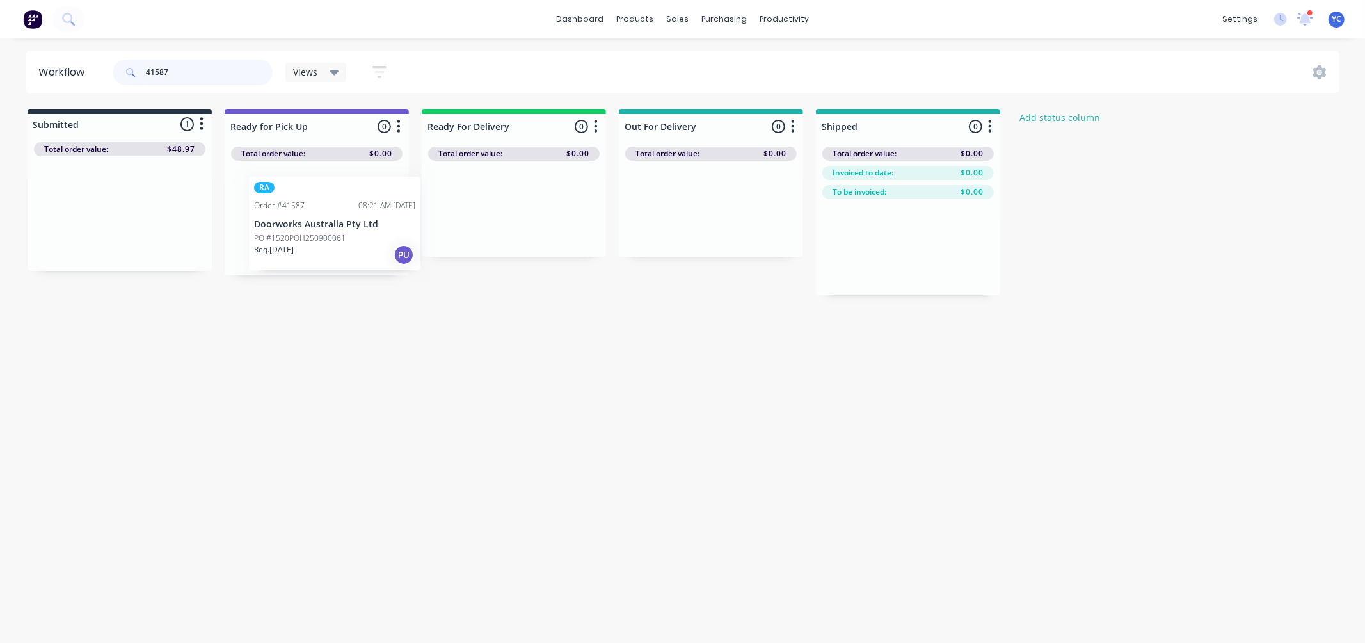
drag, startPoint x: 133, startPoint y: 227, endPoint x: 335, endPoint y: 225, distance: 202.3
click at [335, 225] on div "Submitted 1 Status colour #273444 hex #273444 Save Cancel Summaries Total order…" at bounding box center [686, 202] width 1392 height 186
click at [1306, 15] on icon at bounding box center [1306, 18] width 13 height 12
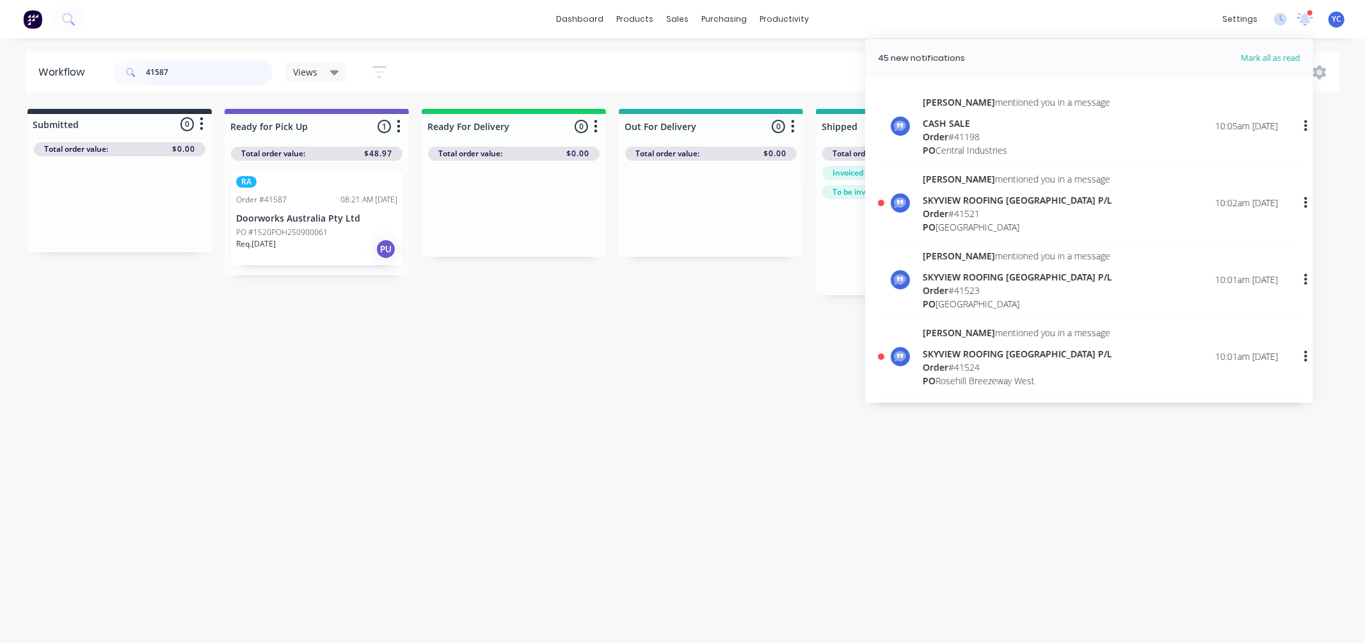
click at [177, 61] on input "41587" at bounding box center [209, 73] width 127 height 26
click at [223, 73] on input "41587" at bounding box center [209, 73] width 127 height 26
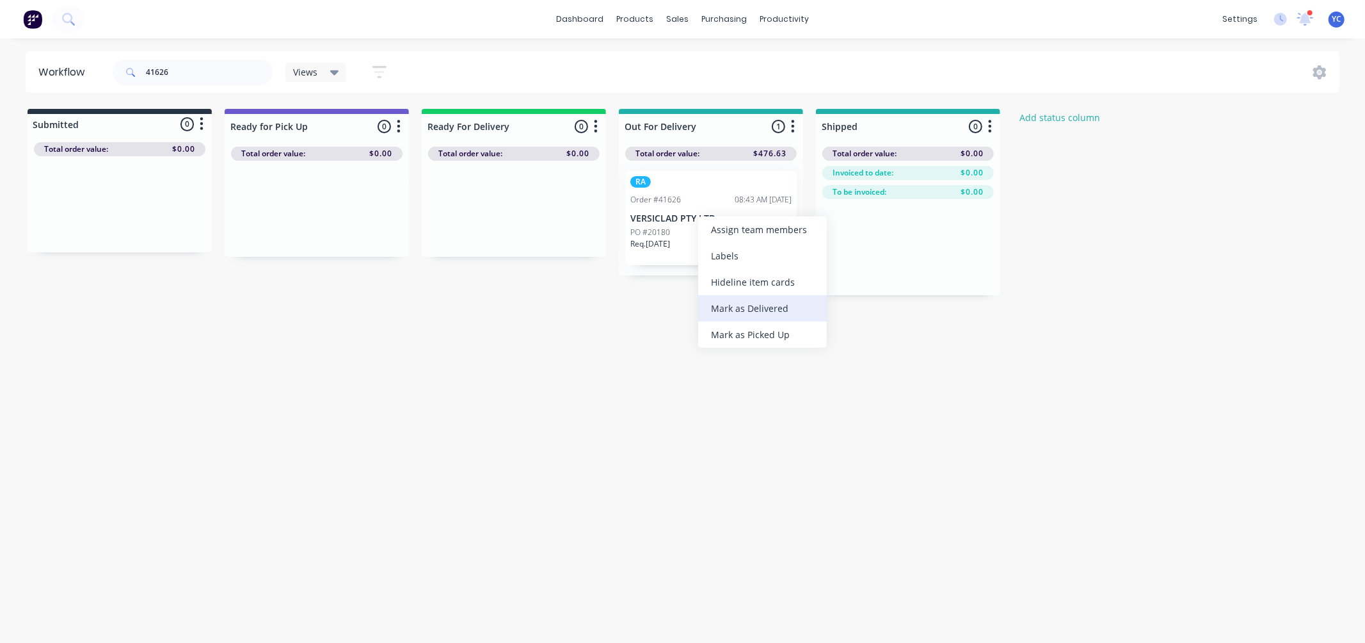
click at [751, 309] on div "Mark as Delivered" at bounding box center [762, 308] width 129 height 26
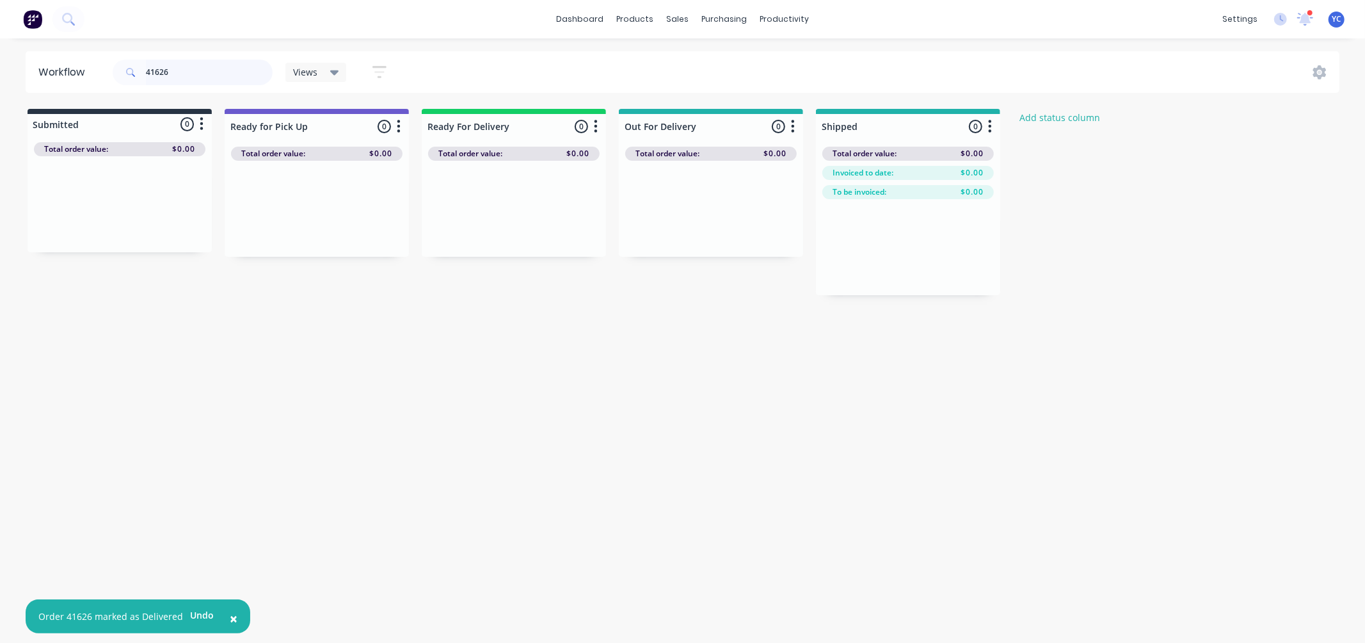
click at [211, 65] on input "41626" at bounding box center [209, 73] width 127 height 26
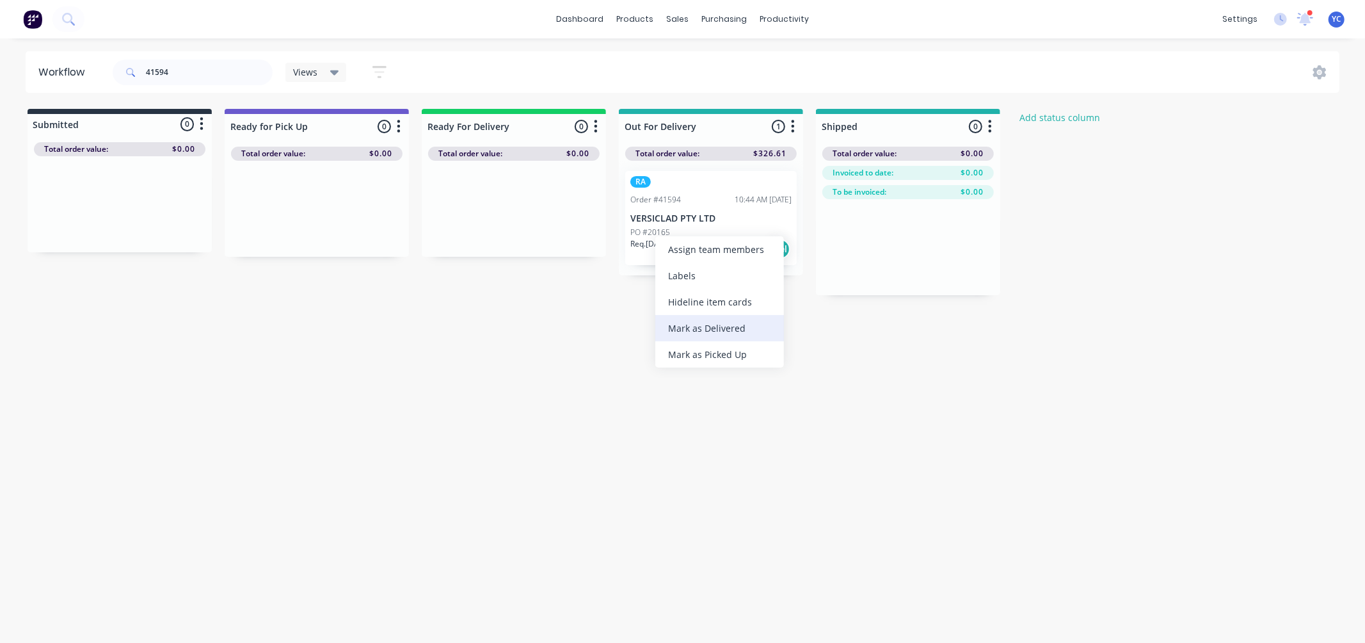
click at [734, 332] on div "Mark as Delivered" at bounding box center [720, 328] width 129 height 26
click at [214, 69] on input "41594" at bounding box center [209, 73] width 127 height 26
click at [718, 312] on div "Mark as Delivered" at bounding box center [740, 317] width 129 height 26
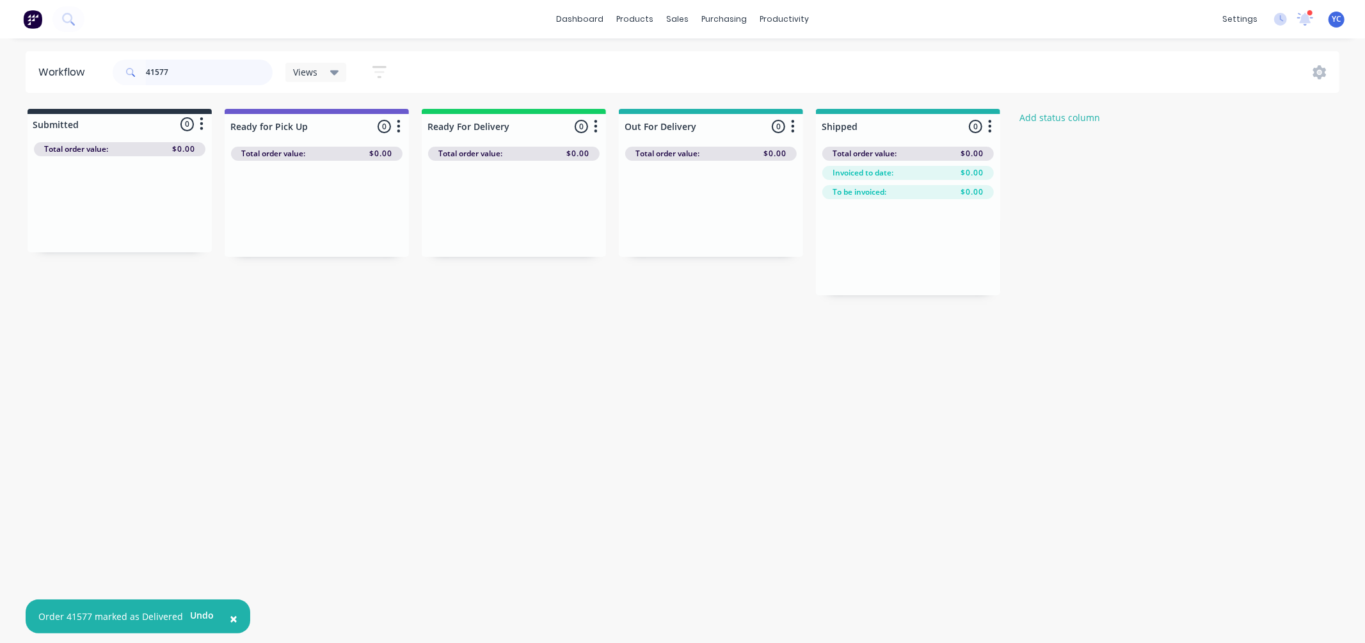
click at [232, 77] on input "41577" at bounding box center [209, 73] width 127 height 26
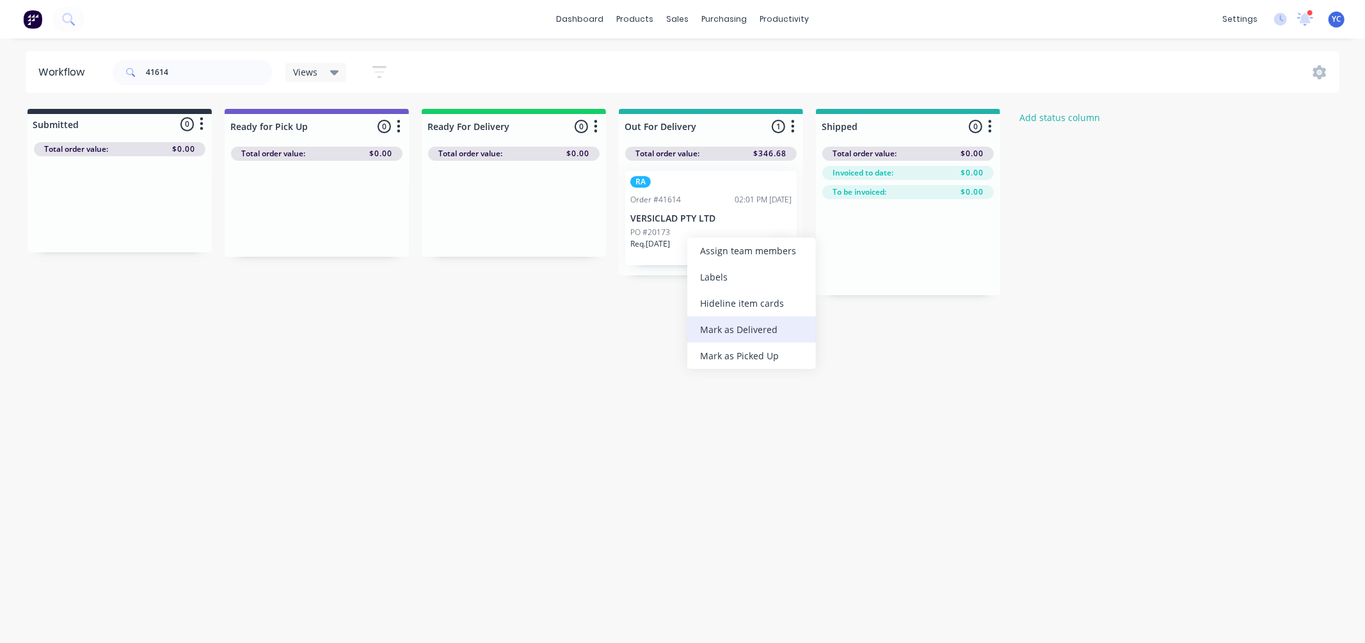
click at [754, 327] on div "Mark as Delivered" at bounding box center [752, 329] width 129 height 26
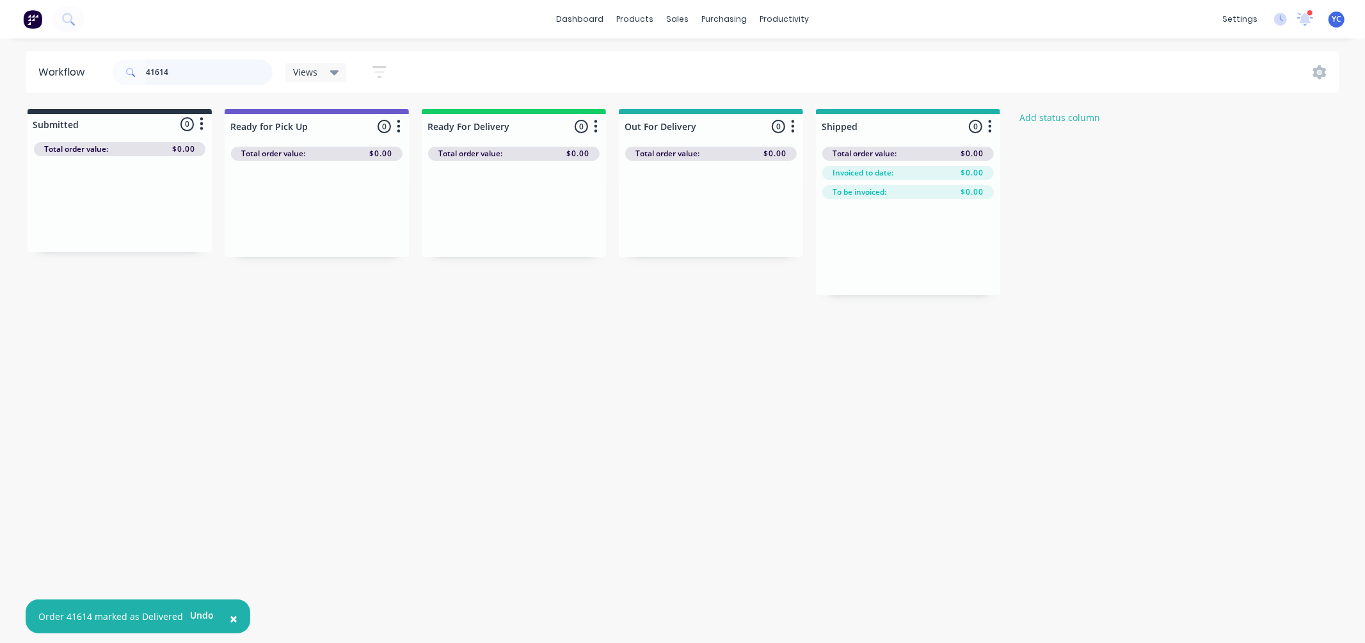
click at [182, 71] on input "41614" at bounding box center [209, 73] width 127 height 26
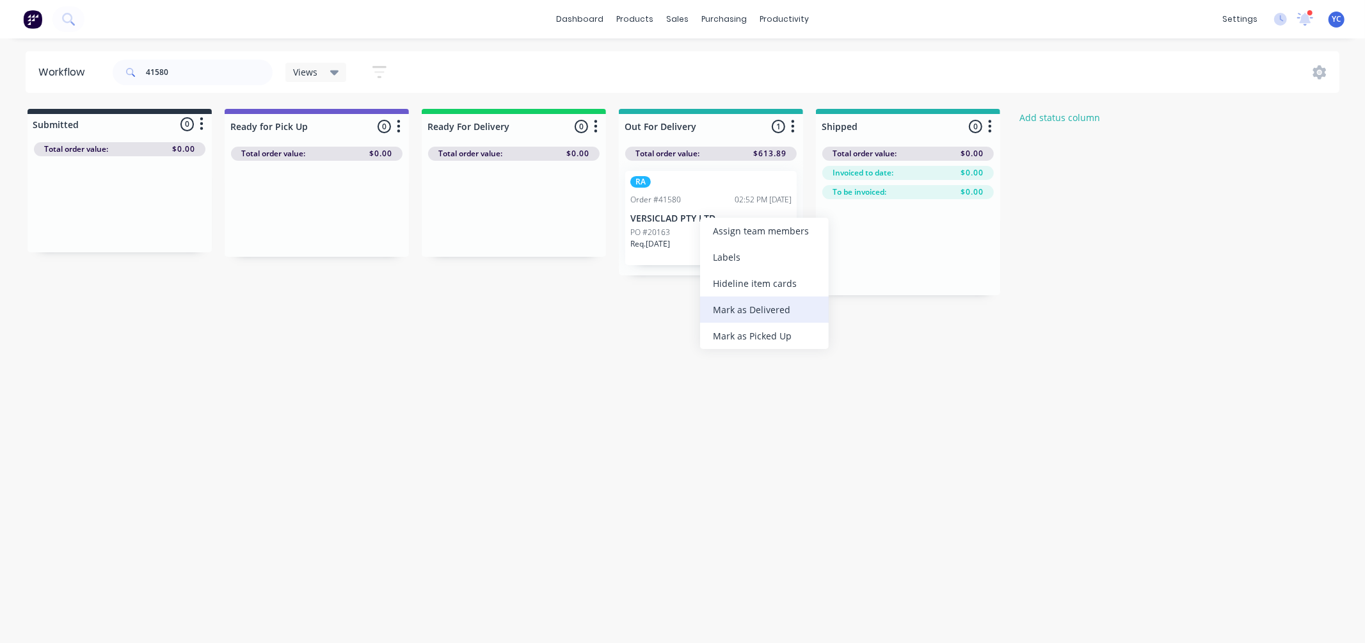
click at [771, 305] on div "Mark as Delivered" at bounding box center [764, 309] width 129 height 26
click at [174, 66] on input "41580" at bounding box center [209, 73] width 127 height 26
type input "41613"
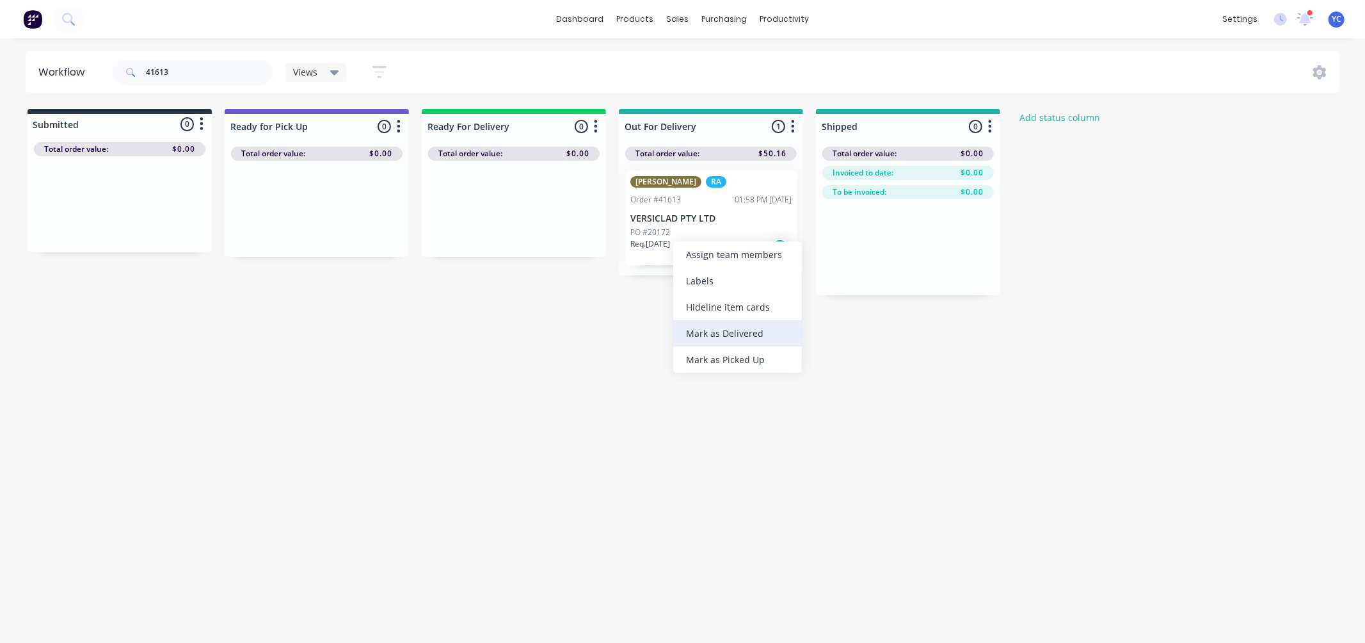
click at [743, 334] on div "Mark as Delivered" at bounding box center [737, 333] width 129 height 26
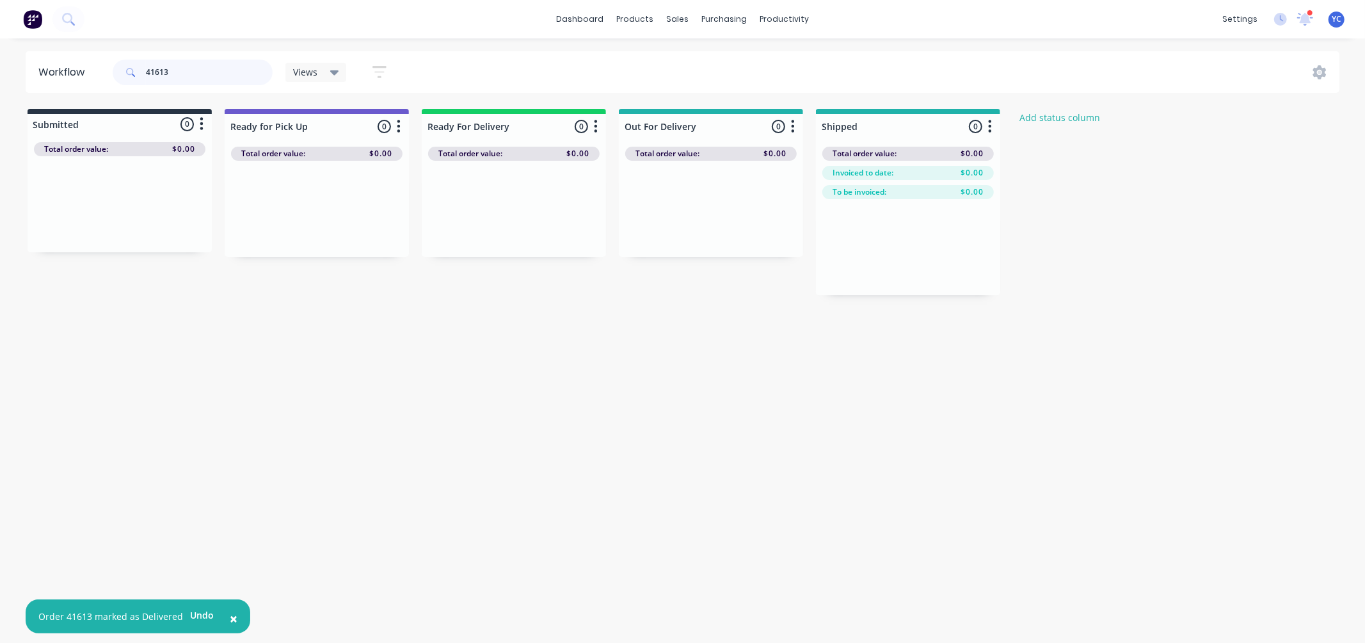
click at [197, 79] on input "41613" at bounding box center [209, 73] width 127 height 26
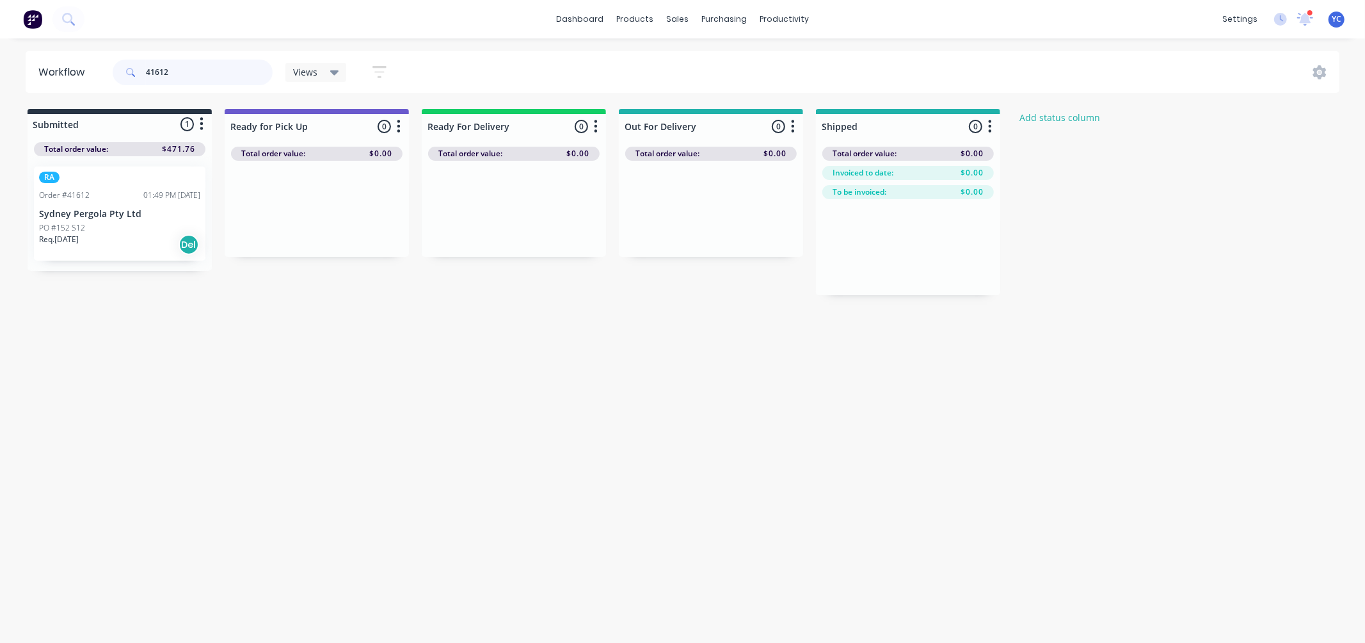
click at [202, 72] on input "41612" at bounding box center [209, 73] width 127 height 26
type input "41626"
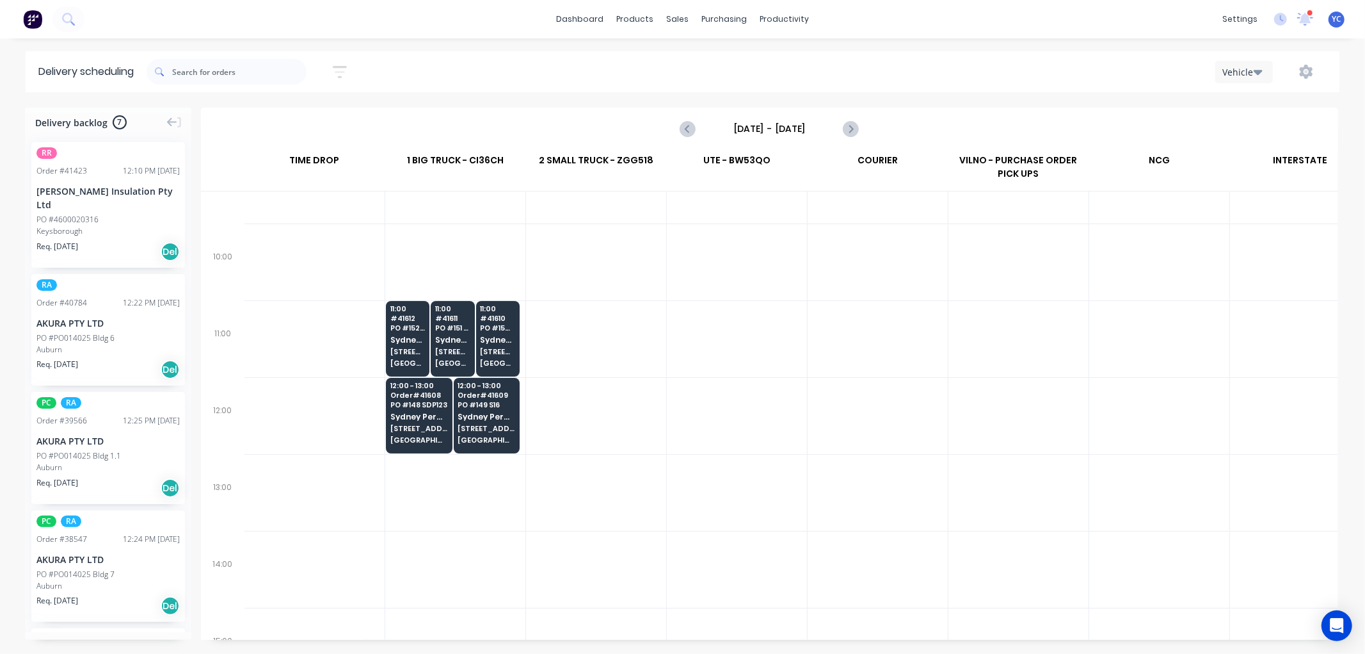
scroll to position [284, 1]
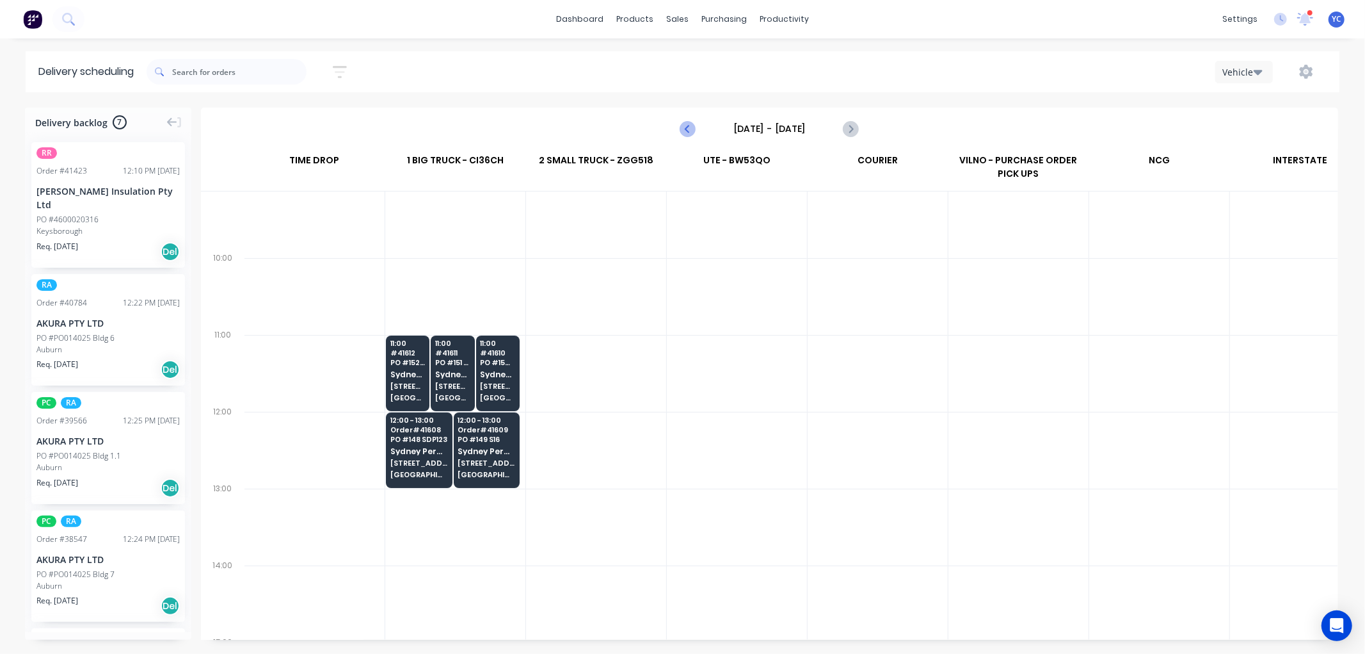
click at [690, 129] on icon "Previous page" at bounding box center [688, 128] width 15 height 15
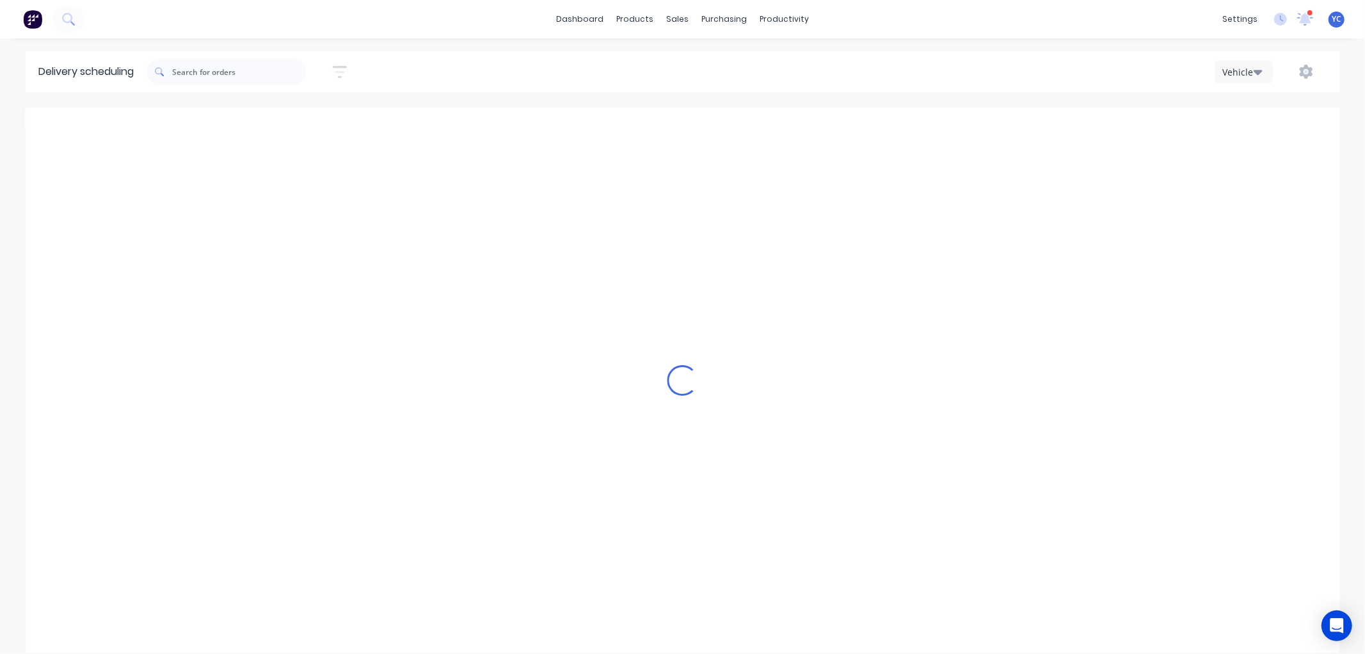
type input "Wednesday - 10/09/25"
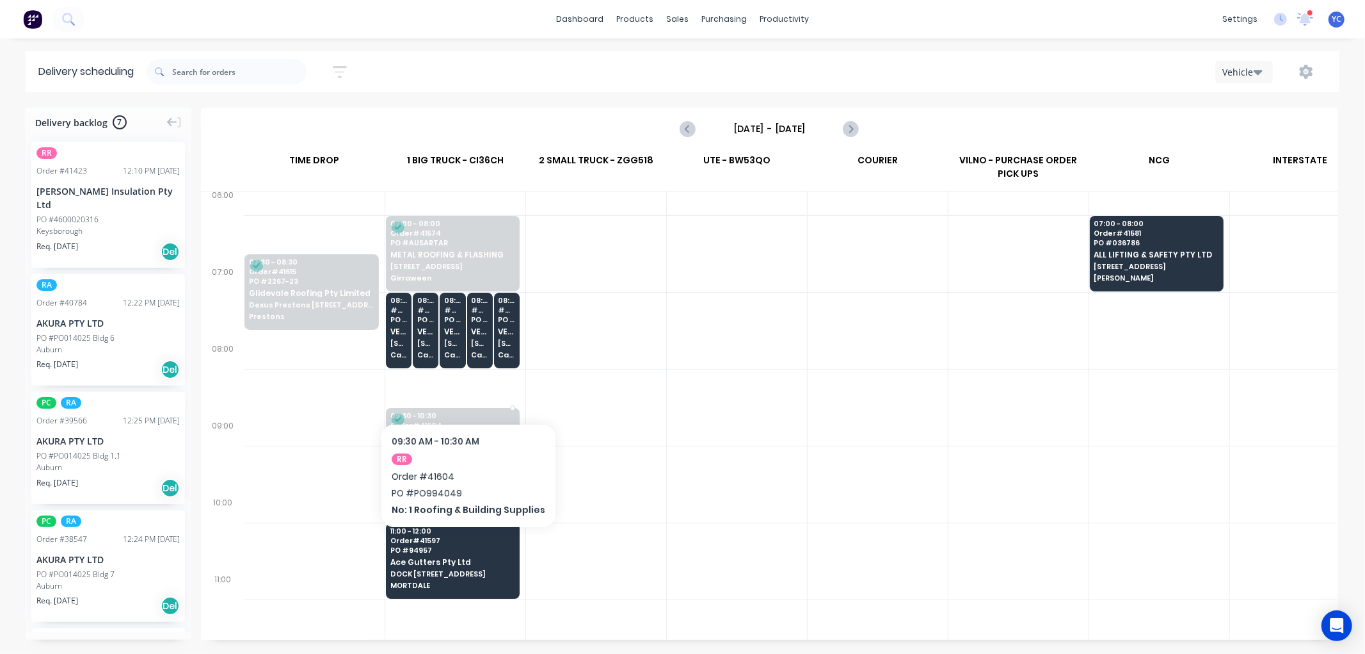
scroll to position [142, 1]
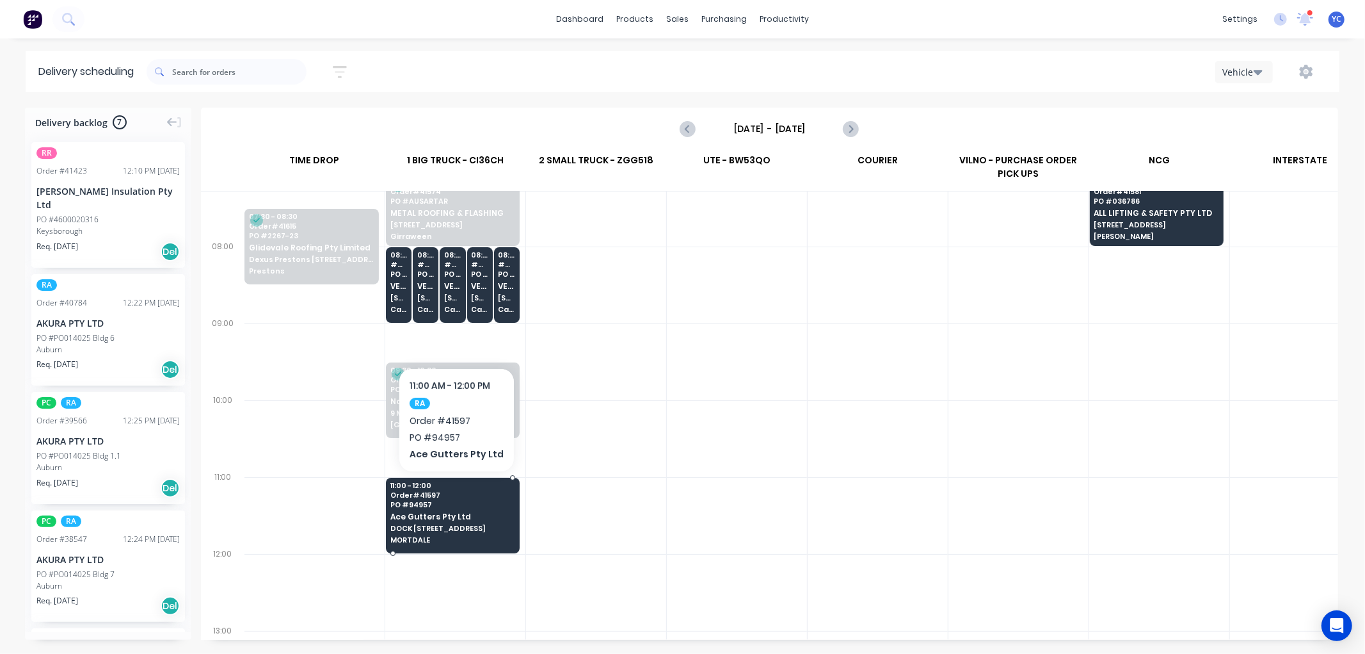
click at [489, 515] on span "Ace Gutters Pty Ltd" at bounding box center [453, 516] width 124 height 8
click at [489, 515] on body "dashboard products sales purchasing productivity dashboard products Product Cat…" at bounding box center [682, 327] width 1365 height 654
